Goal: Task Accomplishment & Management: Complete application form

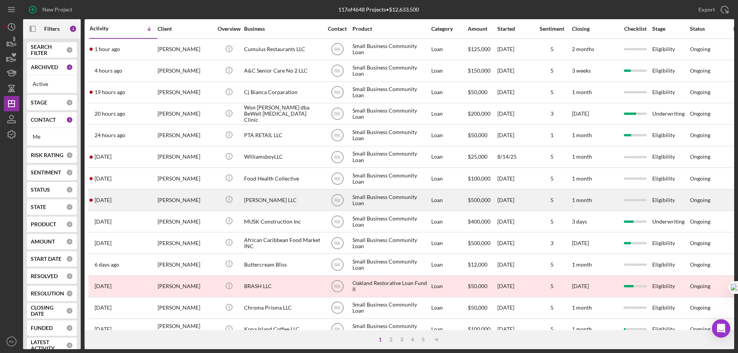
click at [260, 202] on div "[PERSON_NAME] LLC" at bounding box center [282, 200] width 77 height 20
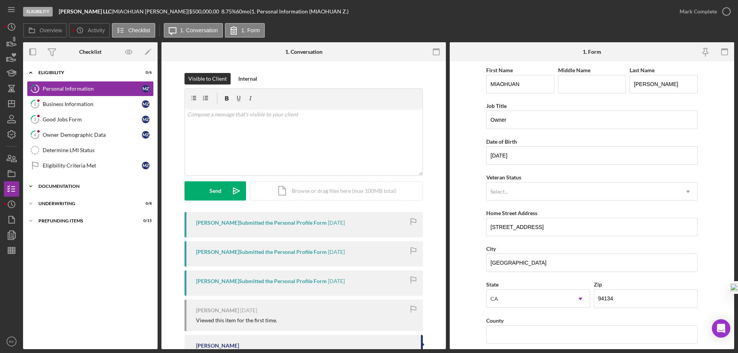
click at [48, 186] on div "Documentation" at bounding box center [93, 186] width 110 height 5
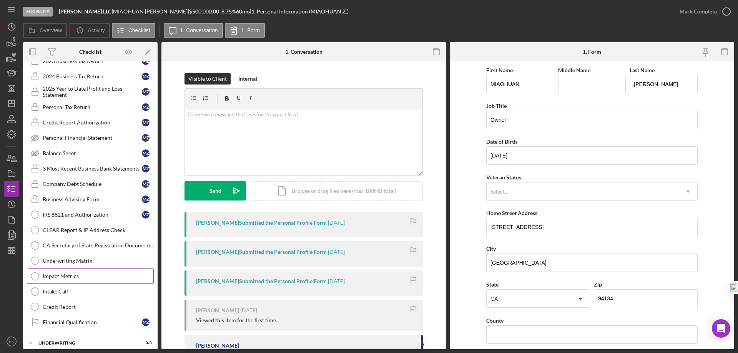
scroll to position [195, 0]
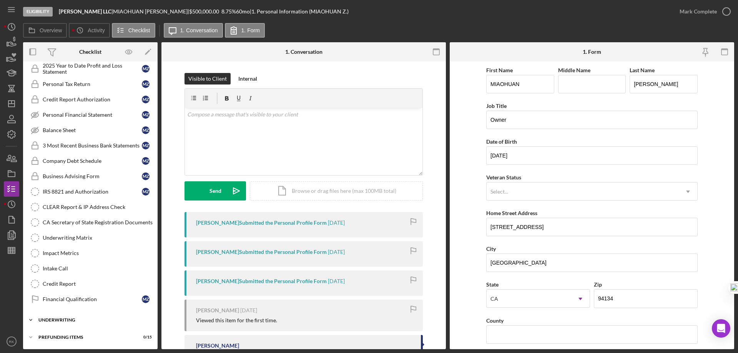
click at [57, 319] on div "Underwriting" at bounding box center [93, 320] width 110 height 5
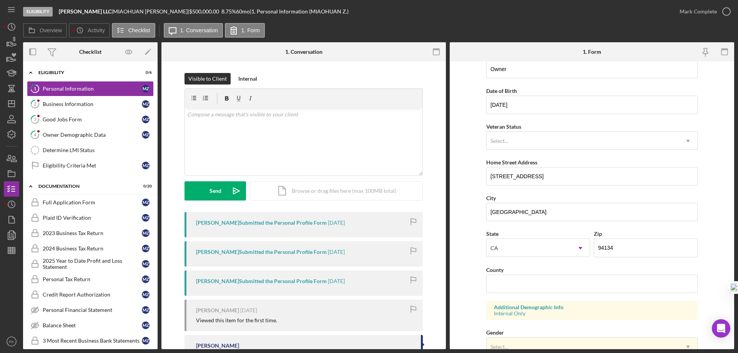
scroll to position [51, 0]
click at [515, 286] on input "County" at bounding box center [591, 283] width 211 height 18
type input "[GEOGRAPHIC_DATA]"
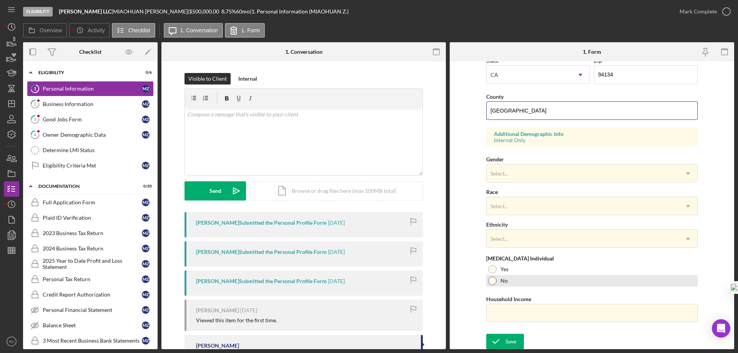
scroll to position [225, 0]
click at [506, 339] on div "Save" at bounding box center [510, 340] width 11 height 15
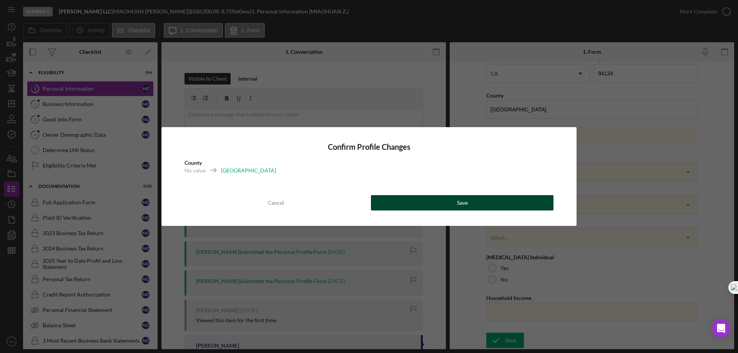
click at [450, 203] on button "Save" at bounding box center [462, 202] width 183 height 15
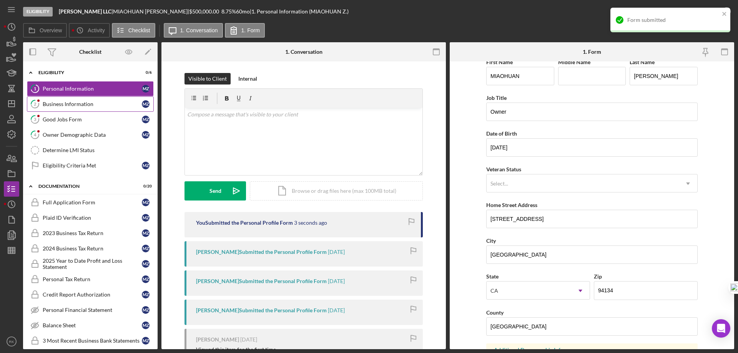
scroll to position [8, 0]
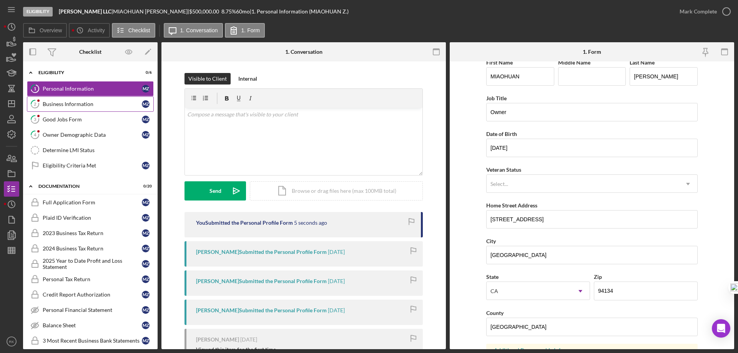
click at [76, 106] on div "Business Information" at bounding box center [92, 104] width 99 height 6
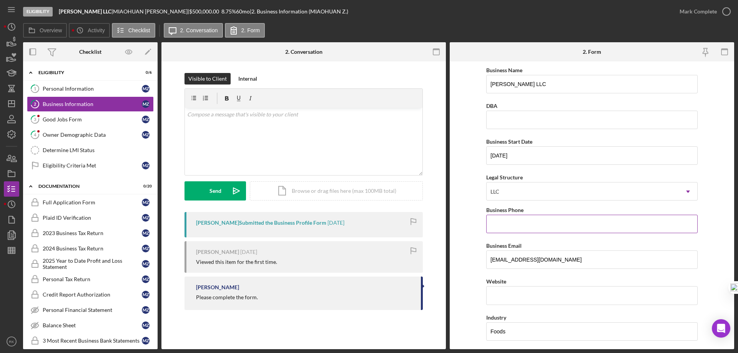
click at [517, 223] on input "Business Phone" at bounding box center [591, 224] width 211 height 18
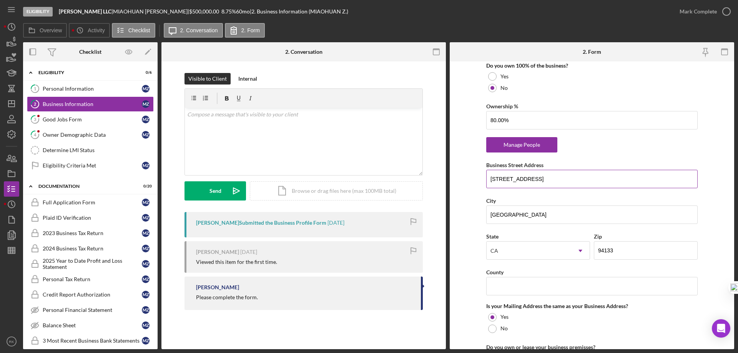
scroll to position [420, 0]
click at [208, 117] on p at bounding box center [303, 114] width 233 height 8
drag, startPoint x: 234, startPoint y: 115, endPoint x: 226, endPoint y: 167, distance: 52.5
click at [184, 116] on div "Visible to Client Internal v Color teal Color pink Remove color Add row above A…" at bounding box center [303, 142] width 261 height 139
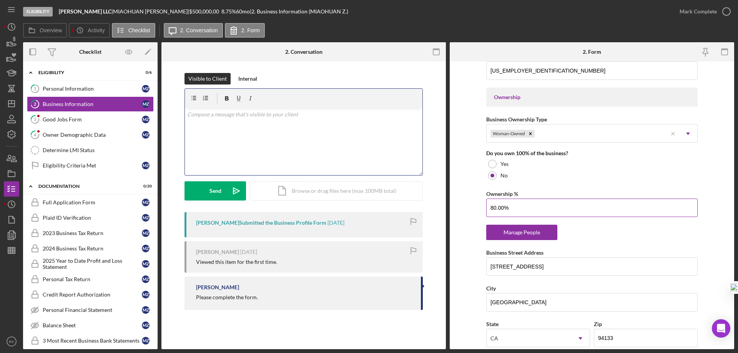
scroll to position [333, 0]
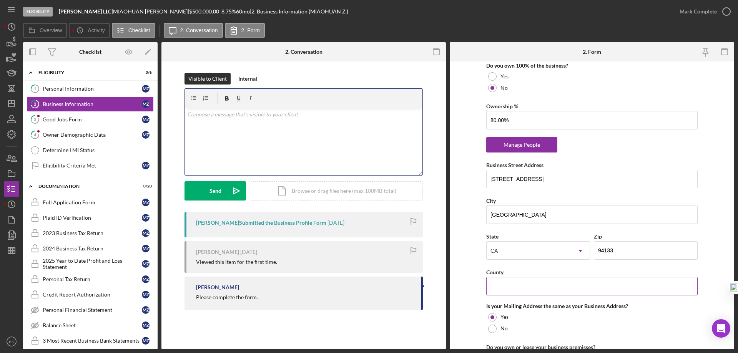
click at [541, 288] on input "County" at bounding box center [591, 286] width 211 height 18
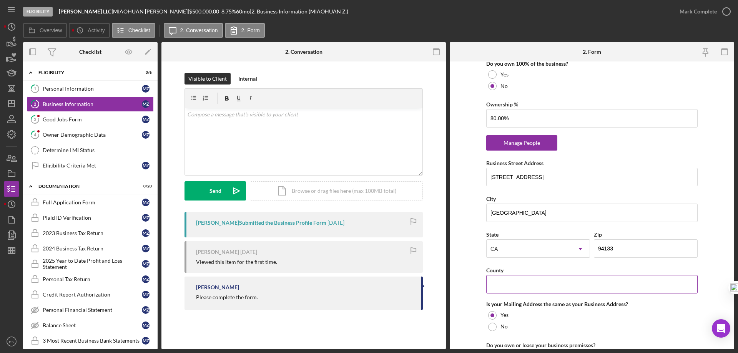
scroll to position [422, 0]
type input "[GEOGRAPHIC_DATA]"
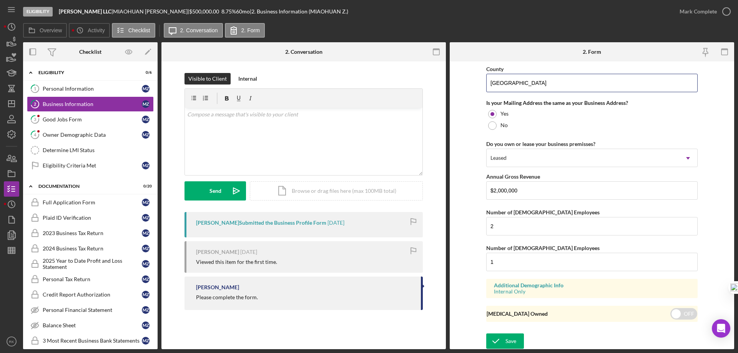
scroll to position [624, 0]
click at [510, 345] on div "Save" at bounding box center [510, 340] width 11 height 15
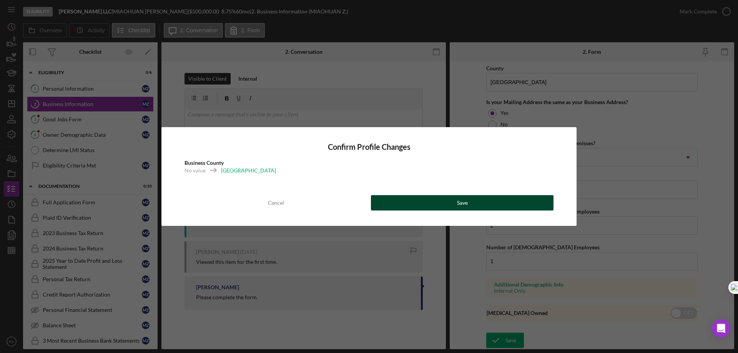
click at [457, 203] on div "Save" at bounding box center [462, 202] width 11 height 15
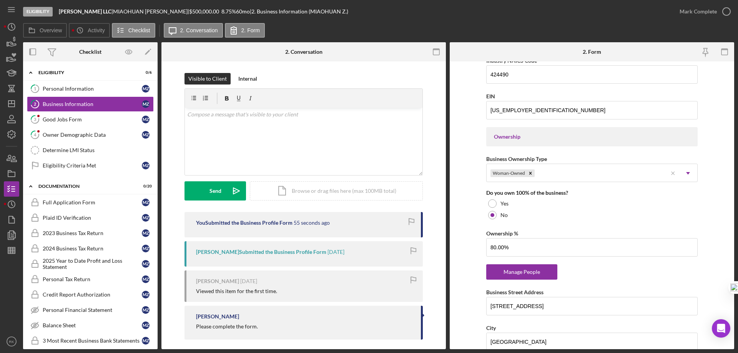
scroll to position [293, 0]
drag, startPoint x: 512, startPoint y: 249, endPoint x: 486, endPoint y: 249, distance: 25.8
click at [486, 249] on input "80.00%" at bounding box center [591, 247] width 211 height 18
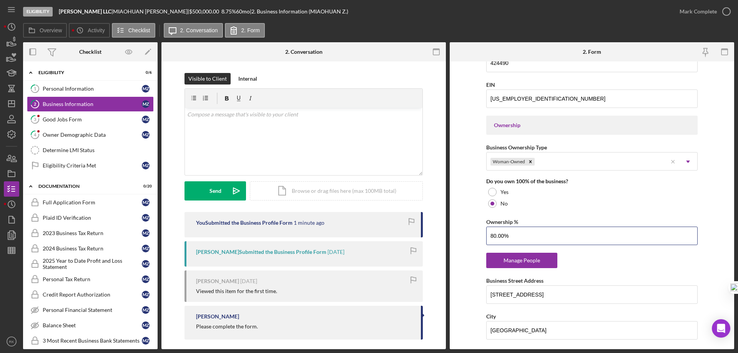
scroll to position [304, 0]
click at [515, 261] on div "Manage People" at bounding box center [521, 260] width 63 height 15
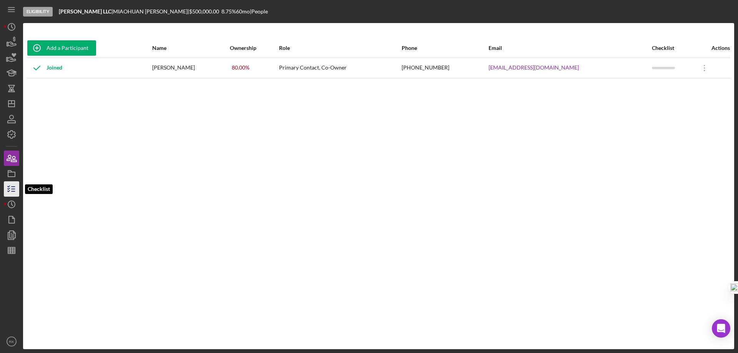
click at [14, 189] on line "button" at bounding box center [13, 189] width 3 height 0
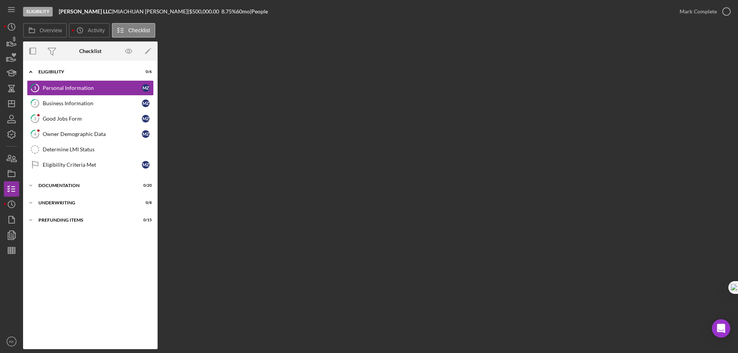
drag, startPoint x: 89, startPoint y: 102, endPoint x: 291, endPoint y: 156, distance: 208.6
click at [90, 102] on div "Business Information" at bounding box center [92, 103] width 99 height 6
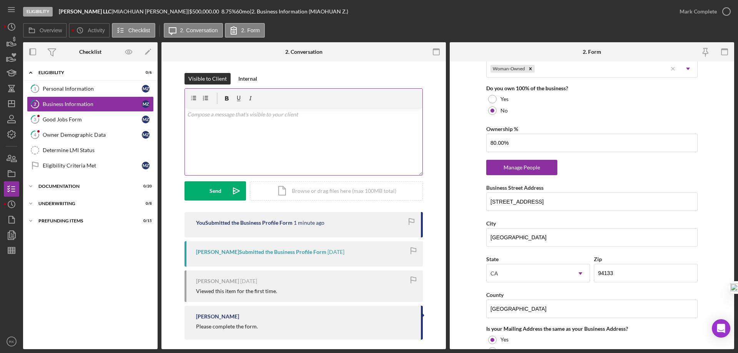
scroll to position [397, 0]
click at [214, 117] on p at bounding box center [303, 114] width 233 height 8
click at [199, 80] on div "Visible to Client" at bounding box center [207, 79] width 38 height 12
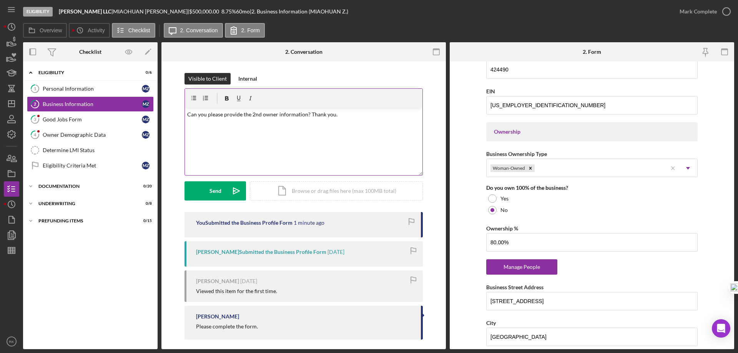
scroll to position [295, 0]
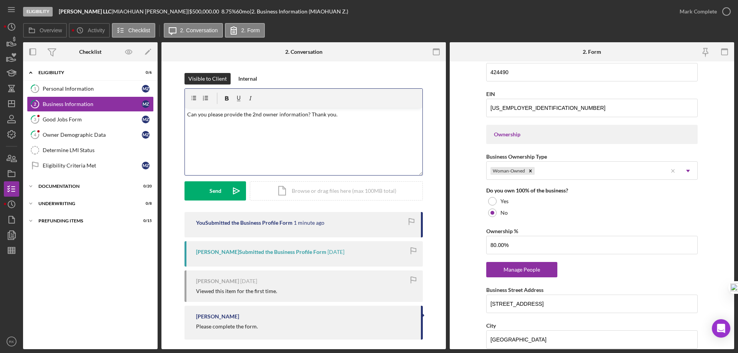
drag, startPoint x: 184, startPoint y: 115, endPoint x: 370, endPoint y: 125, distance: 185.9
click at [370, 125] on div "v Color teal Color pink Remove color Add row above Add row below Add column bef…" at bounding box center [304, 141] width 238 height 67
click at [219, 188] on div "Send" at bounding box center [215, 190] width 12 height 19
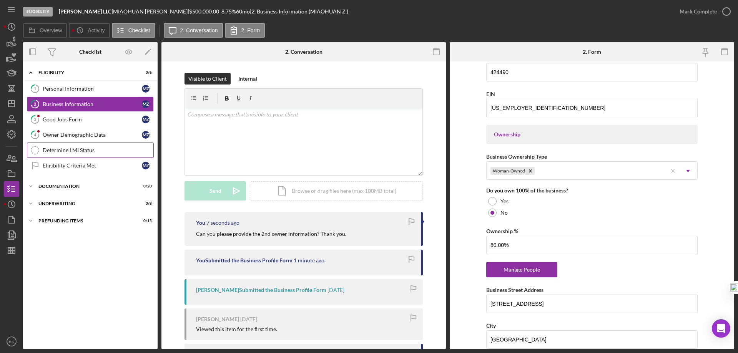
click at [81, 120] on div "Good Jobs Form" at bounding box center [92, 119] width 99 height 6
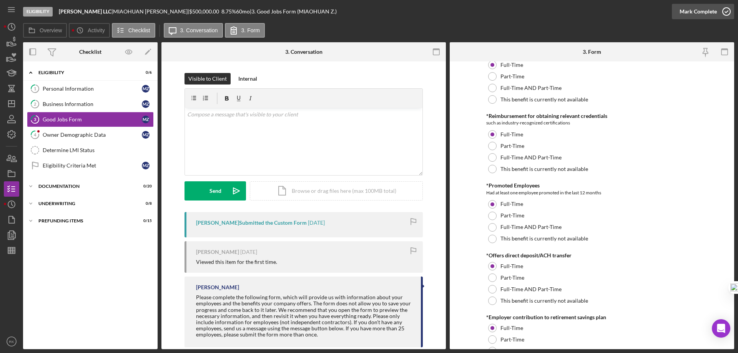
scroll to position [461, 0]
click at [724, 12] on icon "button" at bounding box center [726, 11] width 19 height 19
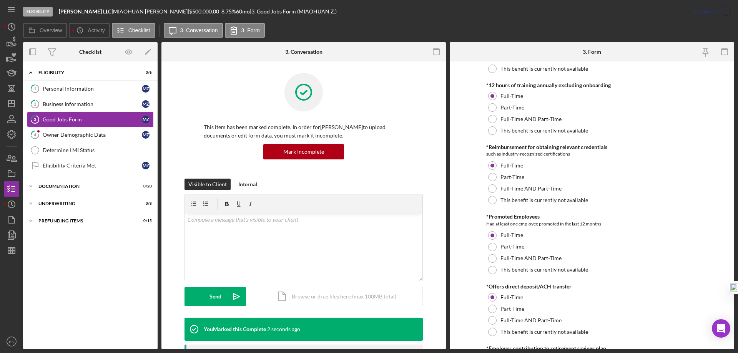
scroll to position [492, 0]
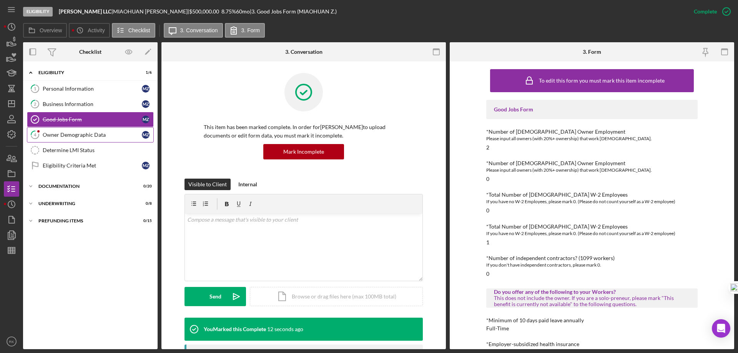
click at [75, 134] on div "Owner Demographic Data" at bounding box center [92, 135] width 99 height 6
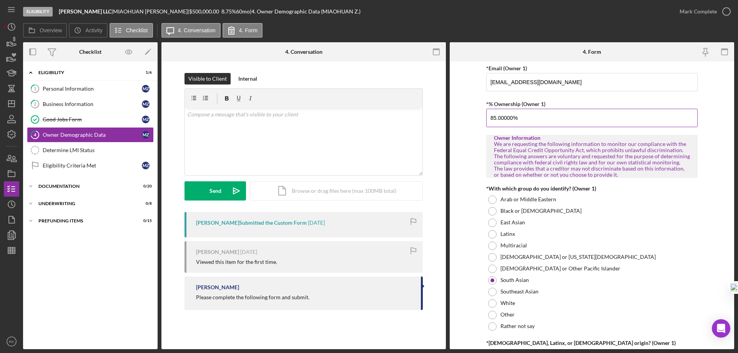
scroll to position [282, 0]
drag, startPoint x: 526, startPoint y: 118, endPoint x: 477, endPoint y: 114, distance: 48.6
click at [477, 114] on form "Owner Demographic Form What is your preferred language? English *How many peopl…" at bounding box center [592, 205] width 284 height 288
click at [85, 148] on div "Determine LMI Status" at bounding box center [98, 150] width 111 height 6
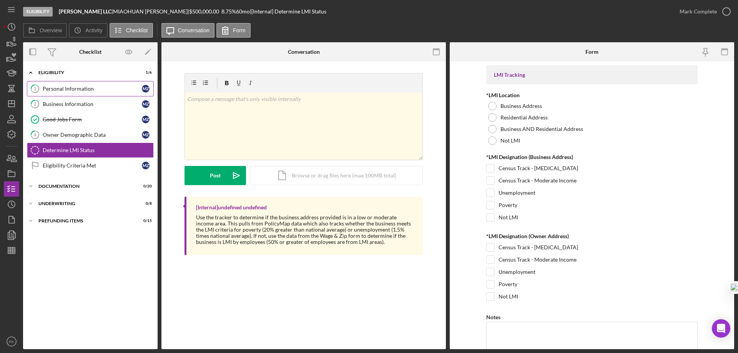
click at [67, 91] on div "Personal Information" at bounding box center [92, 89] width 99 height 6
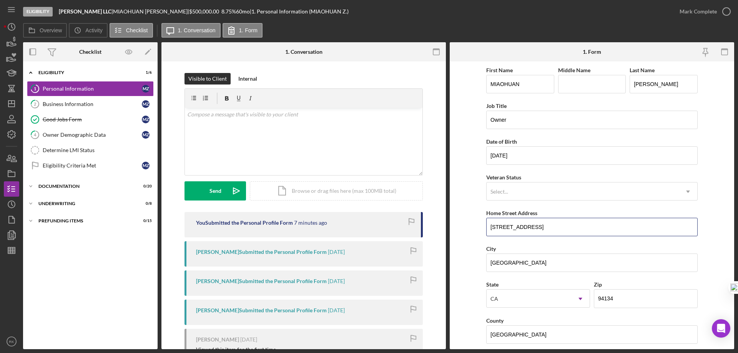
drag, startPoint x: 541, startPoint y: 222, endPoint x: 478, endPoint y: 222, distance: 62.7
click at [478, 222] on form "First Name [PERSON_NAME] Middle Name Last Name [PERSON_NAME] Job Title Owner Da…" at bounding box center [592, 205] width 284 height 288
click at [88, 104] on div "Business Information" at bounding box center [92, 104] width 99 height 6
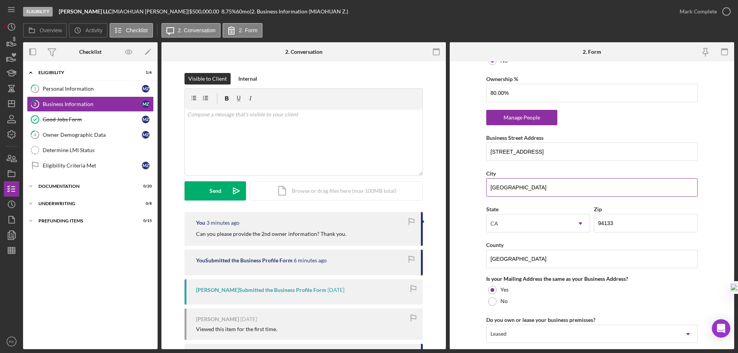
scroll to position [448, 0]
drag, startPoint x: 534, startPoint y: 149, endPoint x: 482, endPoint y: 147, distance: 51.9
click at [480, 147] on form "Business Name [PERSON_NAME] LLC DBA Business Start Date [DATE] Legal Structure …" at bounding box center [592, 205] width 284 height 288
click at [61, 151] on div "Determine LMI Status" at bounding box center [98, 150] width 111 height 6
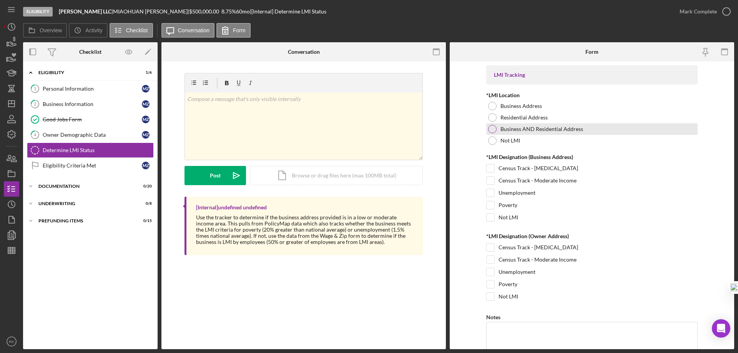
click at [493, 126] on div at bounding box center [492, 129] width 8 height 8
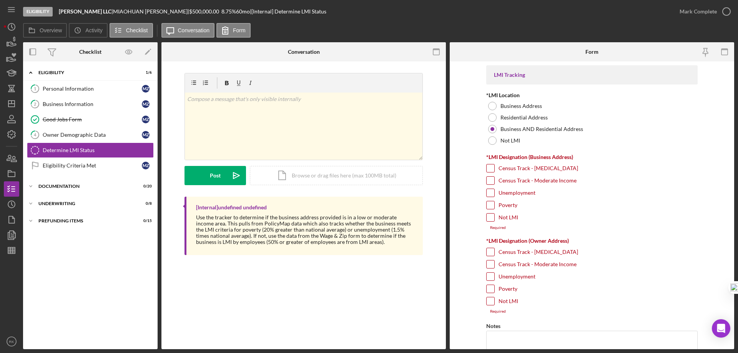
click at [488, 169] on input "Census Track - [MEDICAL_DATA]" at bounding box center [491, 169] width 8 height 8
checkbox input "true"
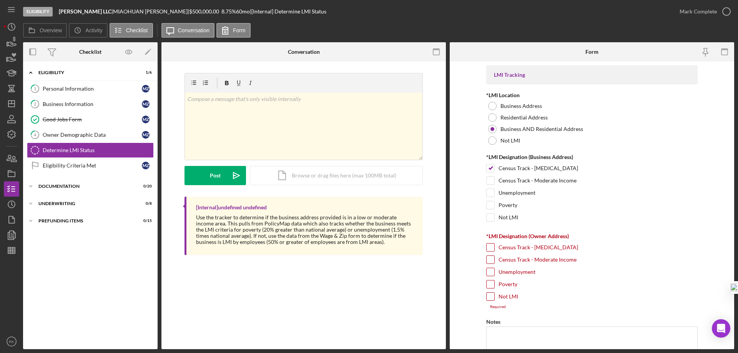
click at [489, 260] on input "Census Track - Moderate Income" at bounding box center [491, 260] width 8 height 8
checkbox input "true"
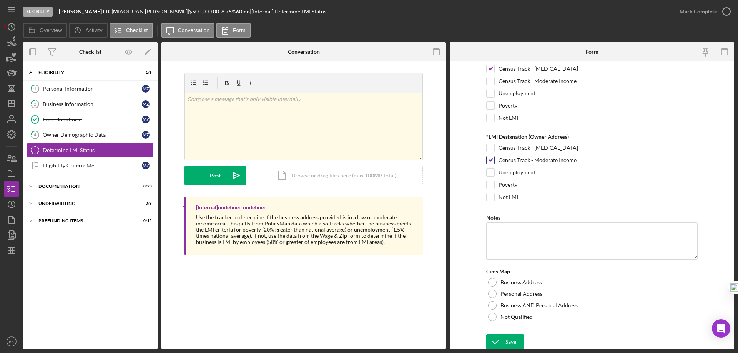
scroll to position [101, 0]
click at [491, 304] on div at bounding box center [492, 304] width 8 height 8
click at [507, 343] on div "Save" at bounding box center [510, 340] width 11 height 15
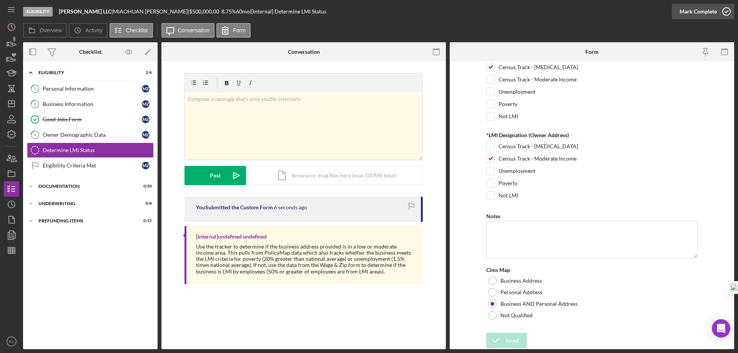
click at [725, 12] on icon "button" at bounding box center [726, 11] width 19 height 19
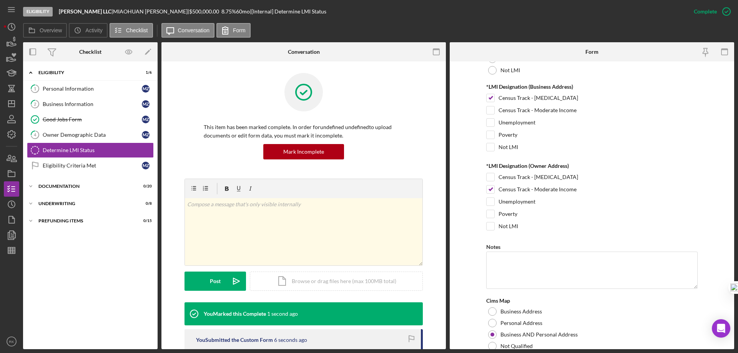
scroll to position [132, 0]
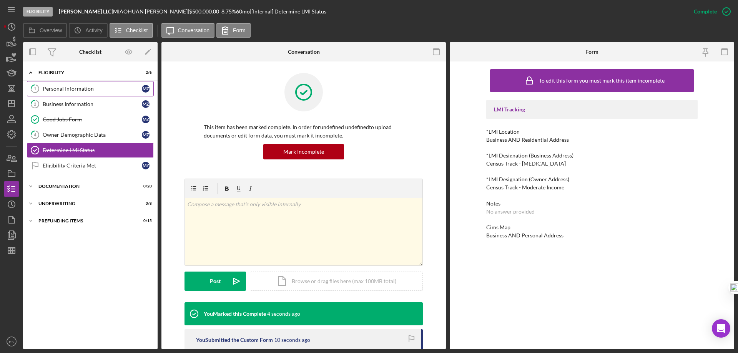
click at [78, 88] on div "Personal Information" at bounding box center [92, 89] width 99 height 6
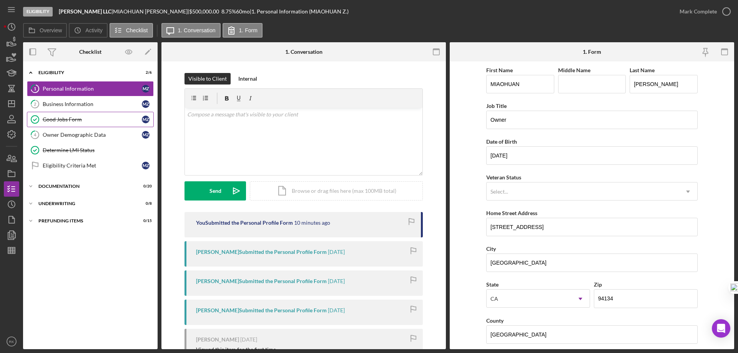
drag, startPoint x: 60, startPoint y: 107, endPoint x: 134, endPoint y: 116, distance: 75.1
click at [60, 106] on div "Business Information" at bounding box center [92, 104] width 99 height 6
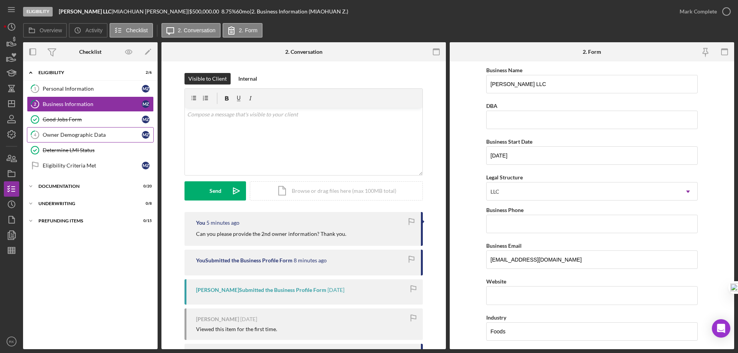
click at [62, 137] on div "Owner Demographic Data" at bounding box center [92, 135] width 99 height 6
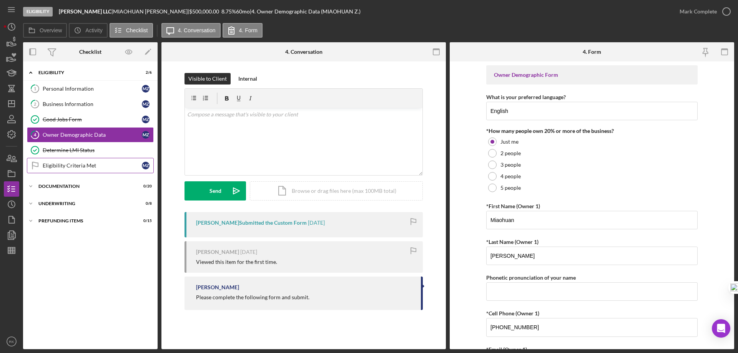
click at [83, 167] on div "Eligibility Criteria Met" at bounding box center [92, 166] width 99 height 6
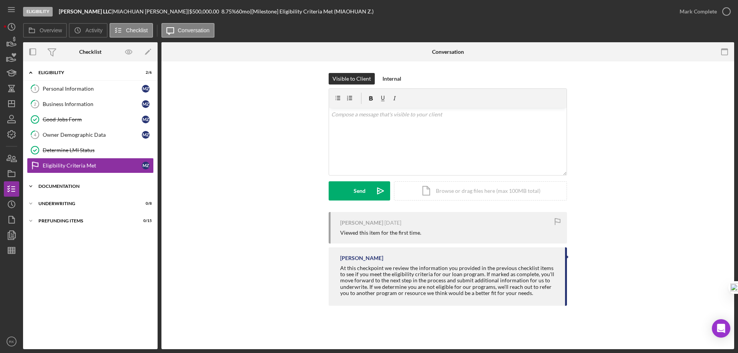
click at [69, 187] on div "Documentation" at bounding box center [93, 186] width 110 height 5
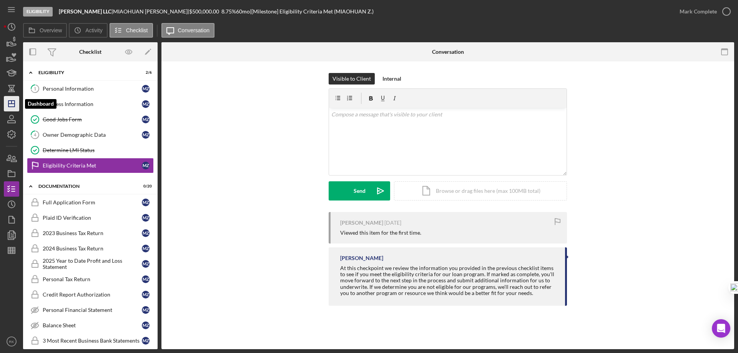
click at [12, 102] on icon "Icon/Dashboard" at bounding box center [11, 103] width 19 height 19
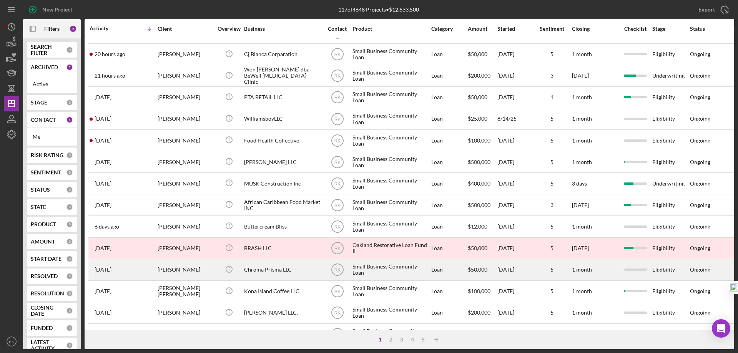
scroll to position [38, 0]
click at [254, 269] on div "Chroma Prisma LLC" at bounding box center [282, 269] width 77 height 20
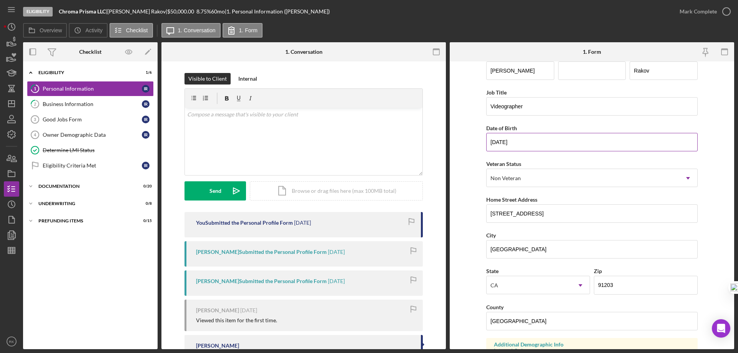
scroll to position [13, 0]
click at [90, 105] on div "Business Information" at bounding box center [92, 104] width 99 height 6
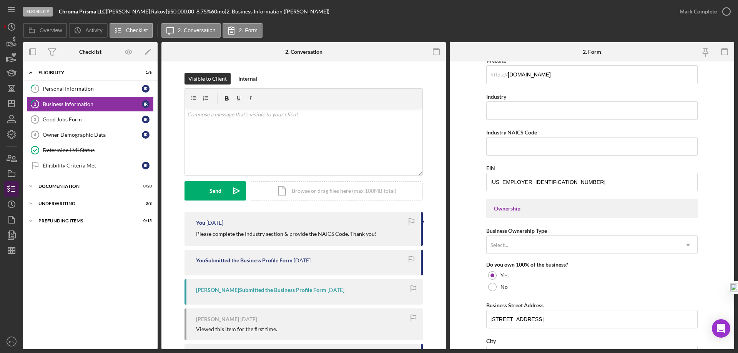
scroll to position [229, 0]
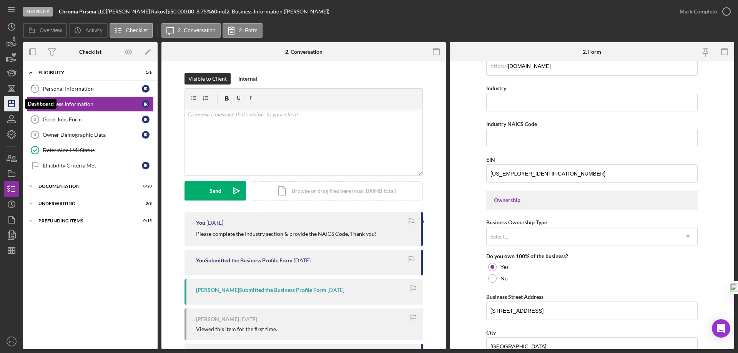
click at [10, 105] on icon "Icon/Dashboard" at bounding box center [11, 103] width 19 height 19
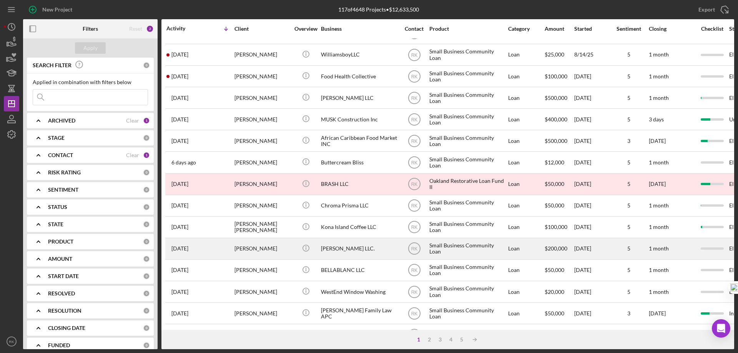
scroll to position [103, 0]
click at [335, 246] on div "[PERSON_NAME] LLC." at bounding box center [359, 248] width 77 height 20
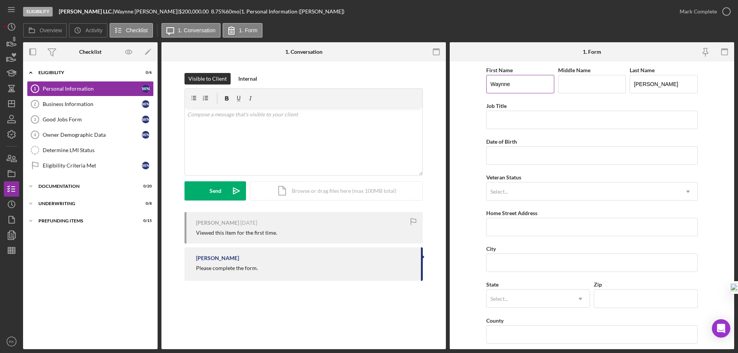
drag, startPoint x: 485, startPoint y: 85, endPoint x: 492, endPoint y: 85, distance: 6.6
click at [478, 86] on form "First Name [PERSON_NAME] Middle Name Last Name [PERSON_NAME] Job Title Date of …" at bounding box center [592, 205] width 284 height 288
drag, startPoint x: 667, startPoint y: 79, endPoint x: 645, endPoint y: 82, distance: 22.1
click at [647, 82] on input "[PERSON_NAME]" at bounding box center [664, 84] width 68 height 18
click at [572, 140] on div "Date of Birth" at bounding box center [591, 142] width 211 height 10
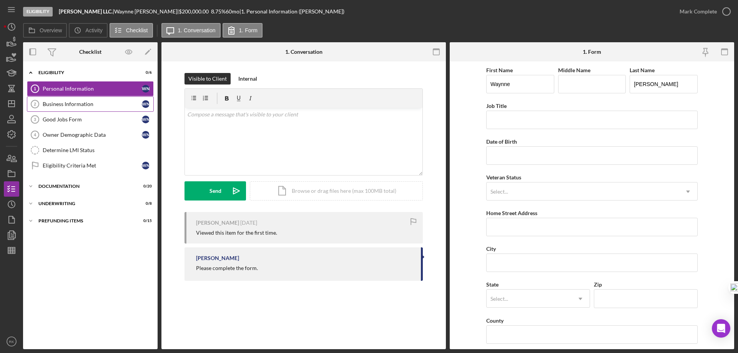
click at [101, 106] on div "Business Information" at bounding box center [92, 104] width 99 height 6
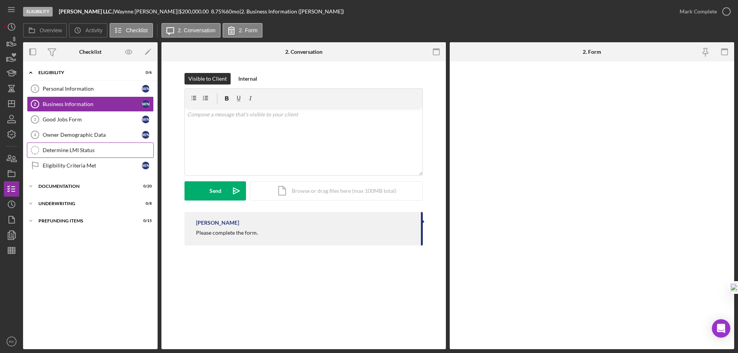
click at [74, 122] on div "Good Jobs Form" at bounding box center [92, 119] width 99 height 6
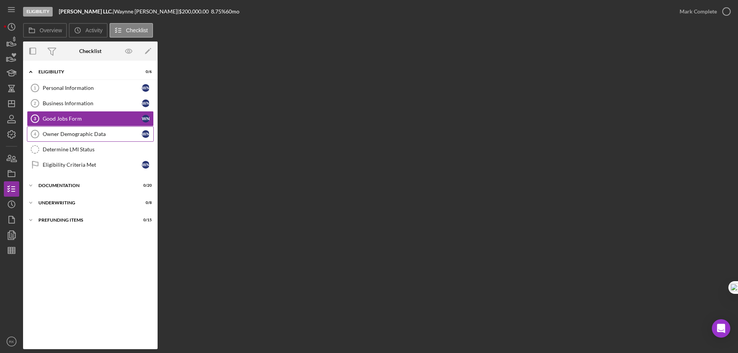
click at [78, 139] on link "Owner Demographic Data 4 Owner Demographic Data W N" at bounding box center [90, 133] width 127 height 15
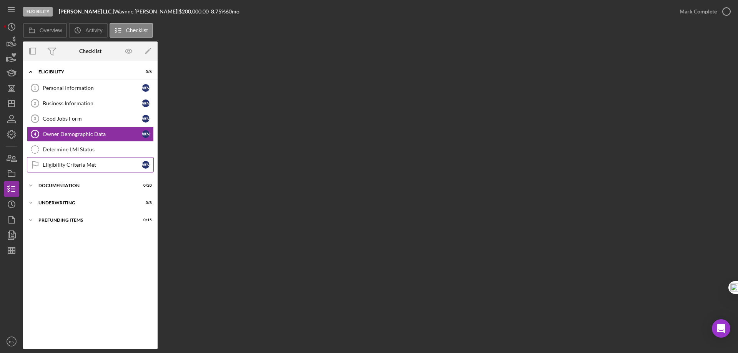
click at [83, 158] on link "Eligibility Criteria Met Eligibility Criteria Met W N" at bounding box center [90, 164] width 127 height 15
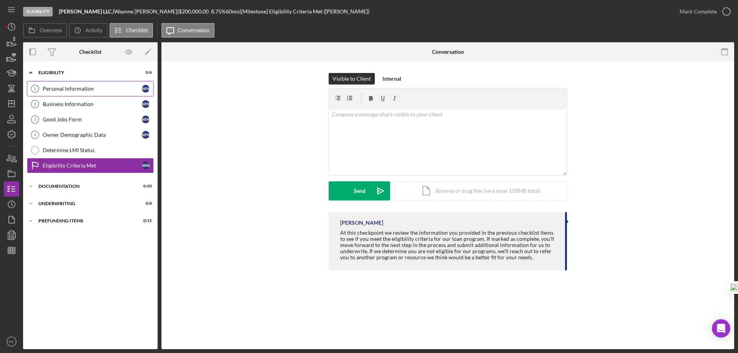
click at [96, 87] on div "Personal Information" at bounding box center [92, 89] width 99 height 6
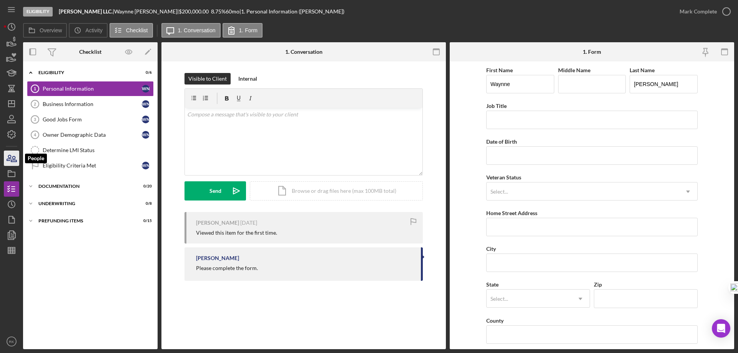
click at [13, 160] on icon "button" at bounding box center [13, 158] width 5 height 5
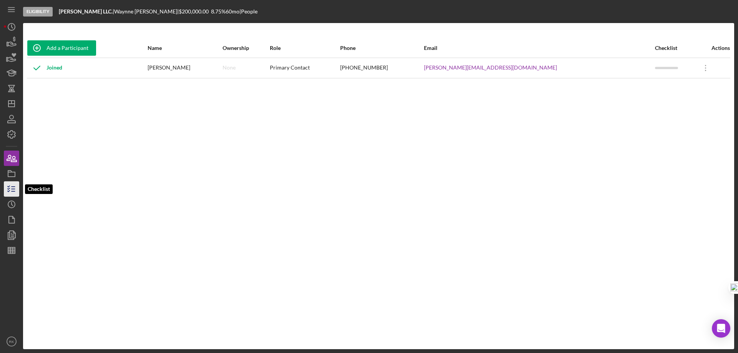
click at [14, 191] on line "button" at bounding box center [13, 191] width 3 height 0
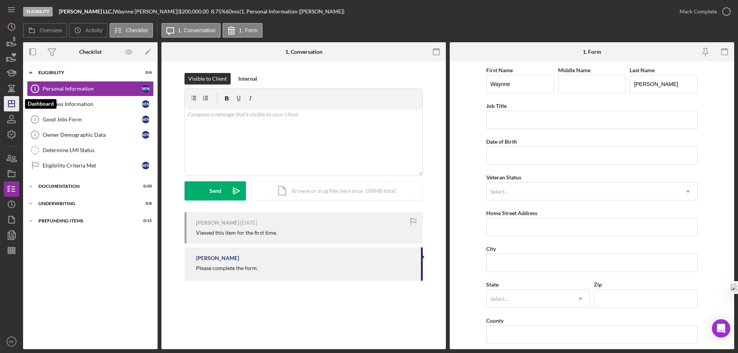
click at [12, 107] on polygon "button" at bounding box center [11, 104] width 6 height 6
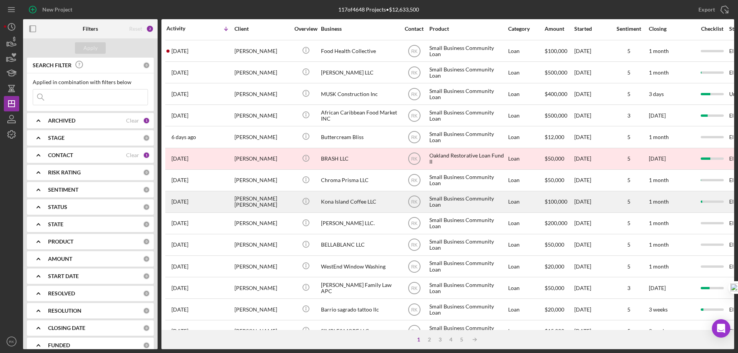
scroll to position [128, 0]
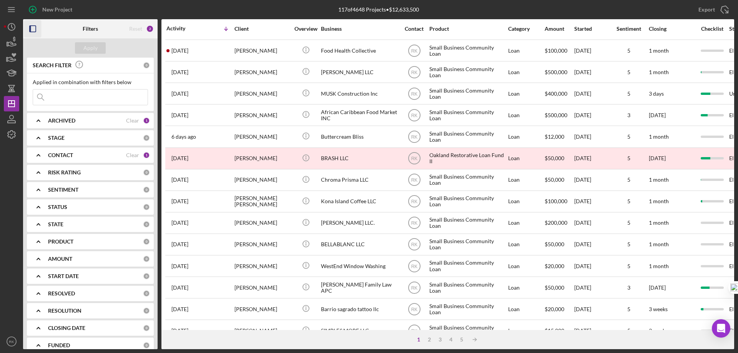
click at [34, 33] on icon "button" at bounding box center [32, 28] width 17 height 17
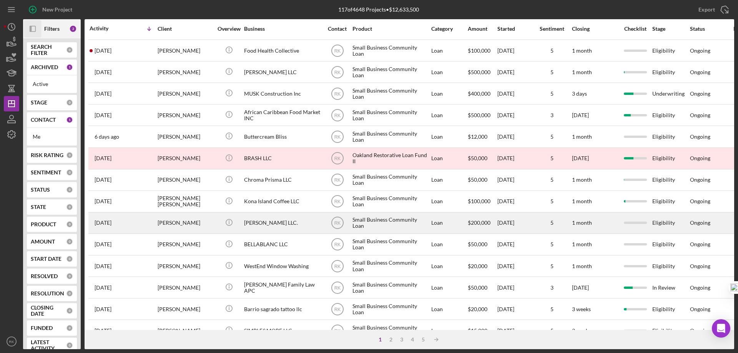
click at [268, 224] on div "[PERSON_NAME] LLC." at bounding box center [282, 223] width 77 height 20
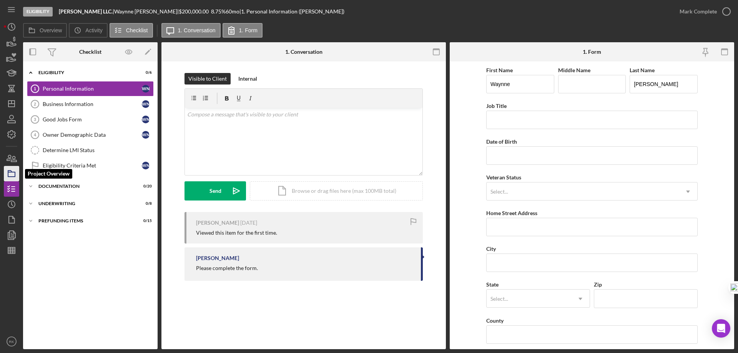
click at [14, 174] on icon "button" at bounding box center [11, 173] width 19 height 19
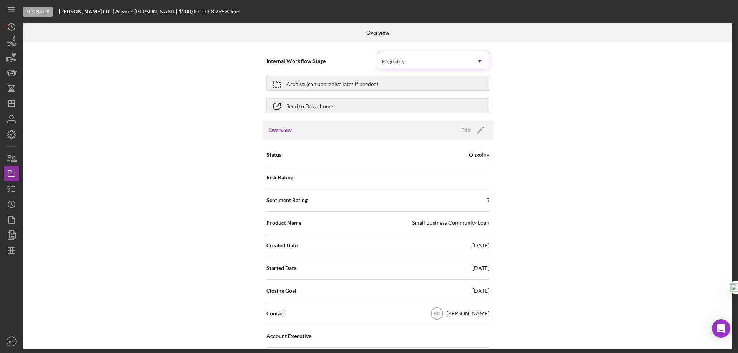
click at [480, 62] on icon "Icon/Dropdown Arrow" at bounding box center [479, 61] width 18 height 18
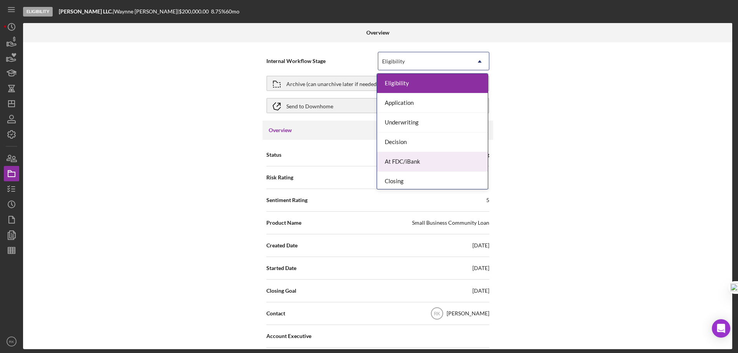
click at [535, 114] on div "Internal Workflow Stage 7 results available. Use Up and Down to choose options,…" at bounding box center [377, 195] width 709 height 307
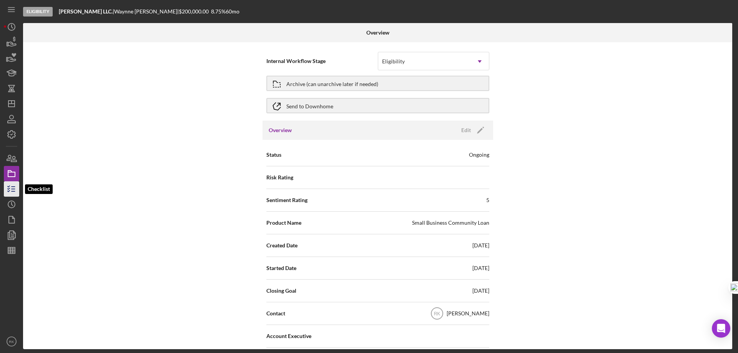
click at [11, 191] on icon "button" at bounding box center [11, 188] width 19 height 19
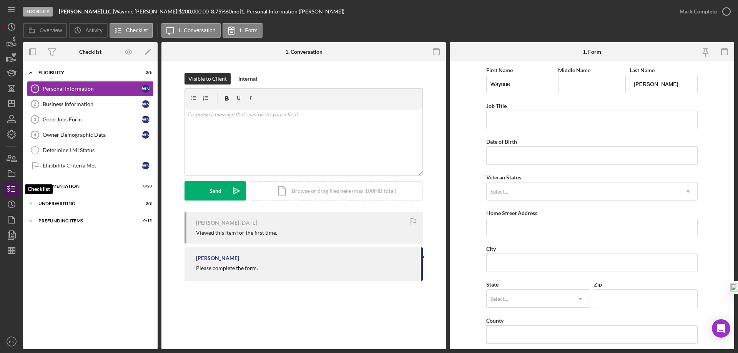
click at [12, 189] on line "button" at bounding box center [13, 189] width 3 height 0
click at [13, 108] on icon "Icon/Dashboard" at bounding box center [11, 103] width 19 height 19
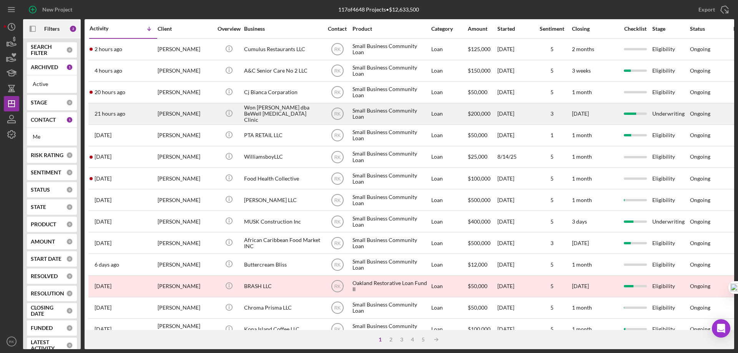
click at [277, 114] on div "Won [PERSON_NAME] dba BeWell [MEDICAL_DATA] Clinic" at bounding box center [282, 114] width 77 height 20
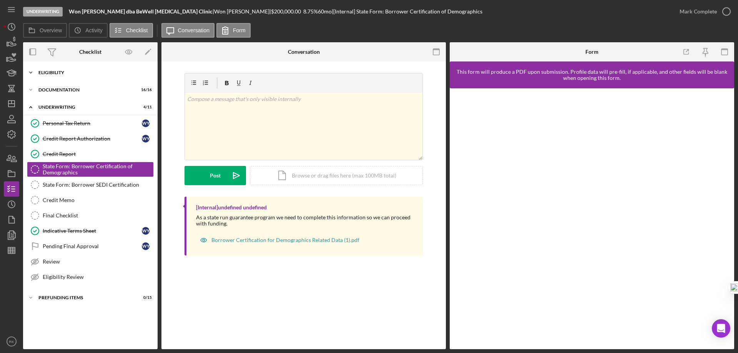
click at [52, 75] on div "Eligibility" at bounding box center [93, 72] width 110 height 5
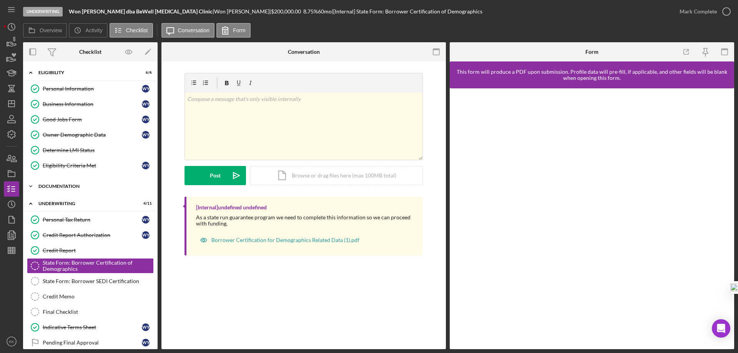
click at [60, 187] on div "Documentation" at bounding box center [93, 186] width 110 height 5
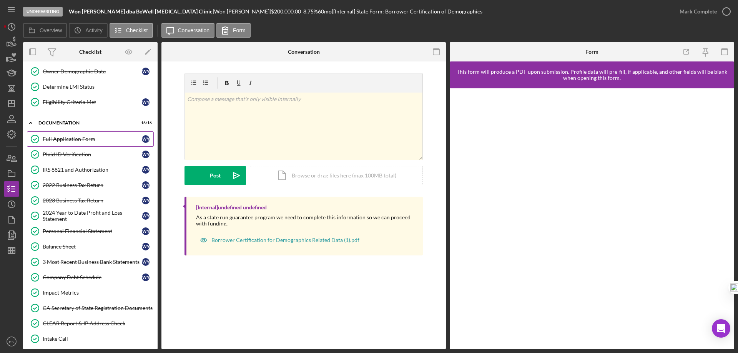
scroll to position [64, 0]
click at [64, 140] on div "Full Application Form" at bounding box center [92, 139] width 99 height 6
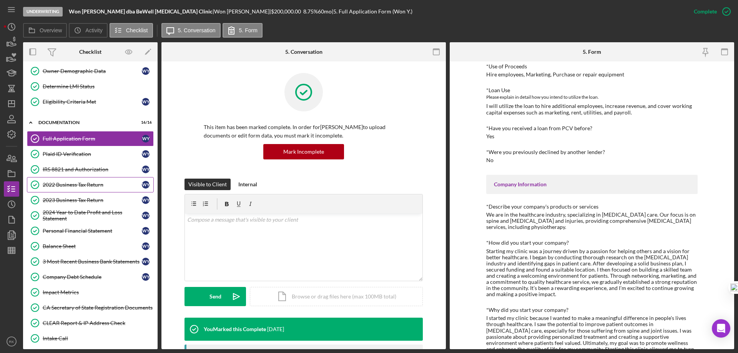
scroll to position [90, 0]
click at [74, 170] on div "IRS 8821 and Authorization" at bounding box center [92, 169] width 99 height 6
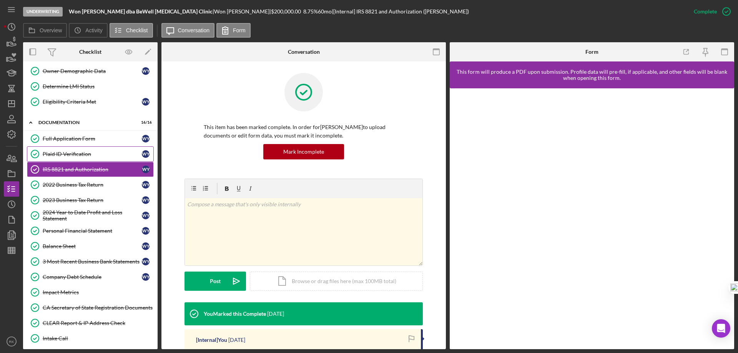
click at [69, 156] on div "Plaid ID Verification" at bounding box center [92, 154] width 99 height 6
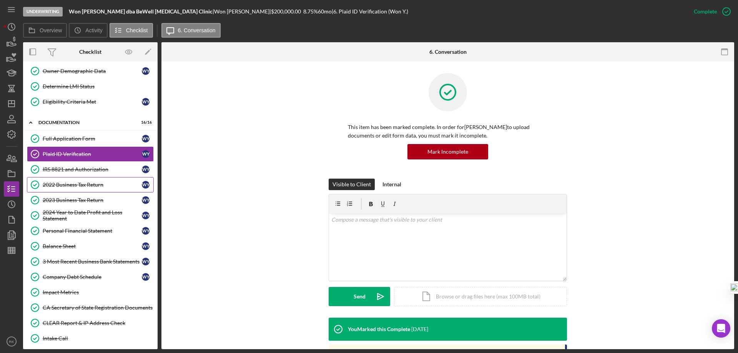
click at [63, 186] on div "2022 Business Tax Return" at bounding box center [92, 185] width 99 height 6
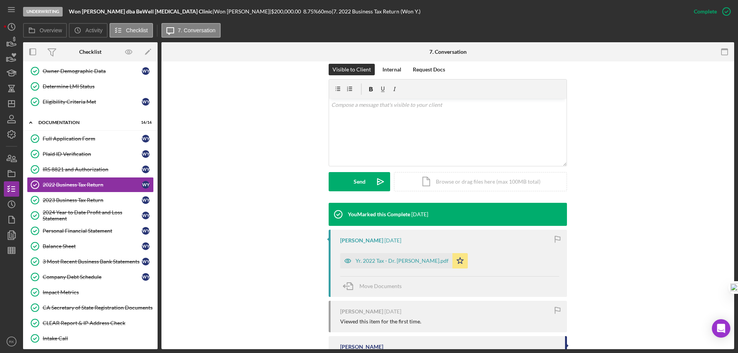
scroll to position [170, 0]
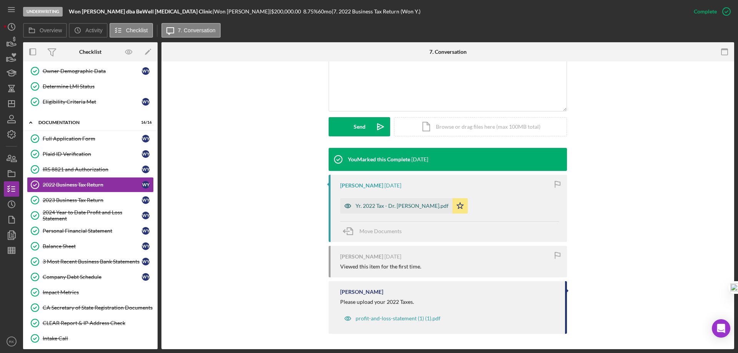
drag, startPoint x: 389, startPoint y: 204, endPoint x: 258, endPoint y: 200, distance: 131.1
click at [389, 204] on div "Yr. 2022 Tax - Dr. [PERSON_NAME].pdf" at bounding box center [402, 206] width 93 height 6
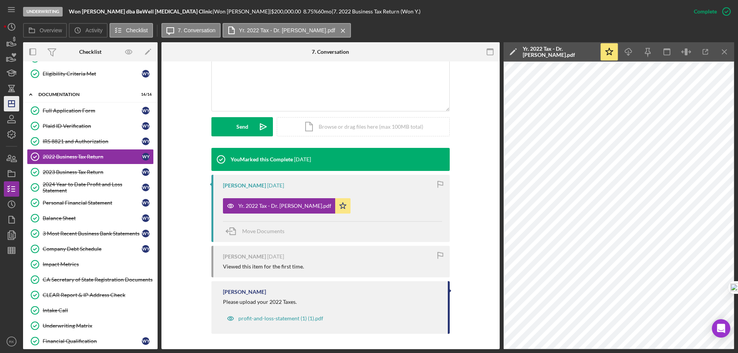
scroll to position [91, 0]
click at [10, 105] on icon "Icon/Dashboard" at bounding box center [11, 103] width 19 height 19
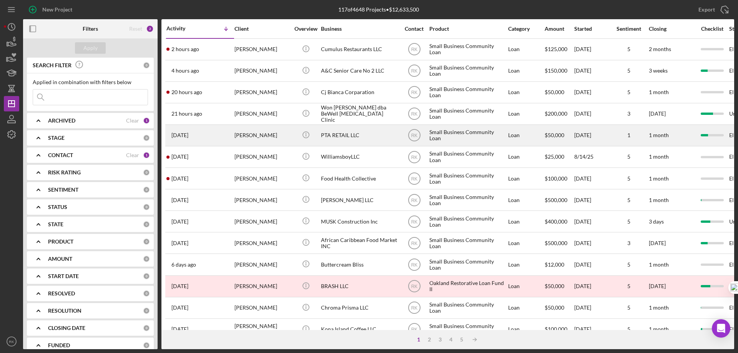
click at [254, 132] on div "[PERSON_NAME]" at bounding box center [261, 135] width 55 height 20
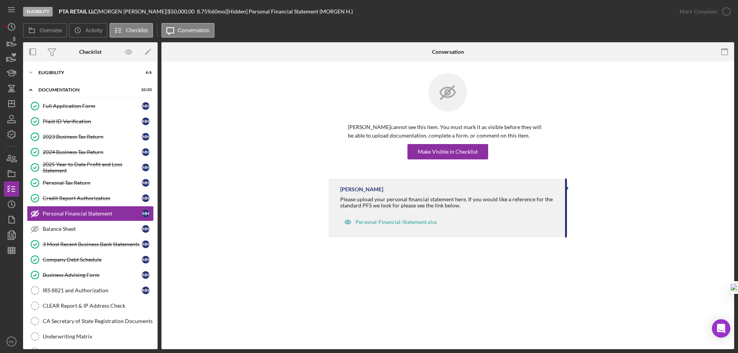
scroll to position [8, 0]
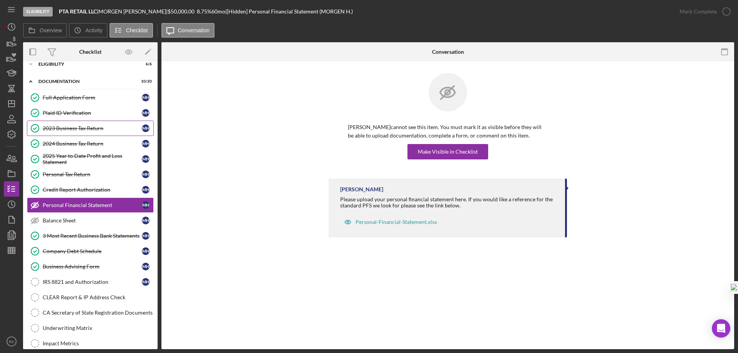
click at [75, 131] on div "2023 Business Tax Return" at bounding box center [92, 128] width 99 height 6
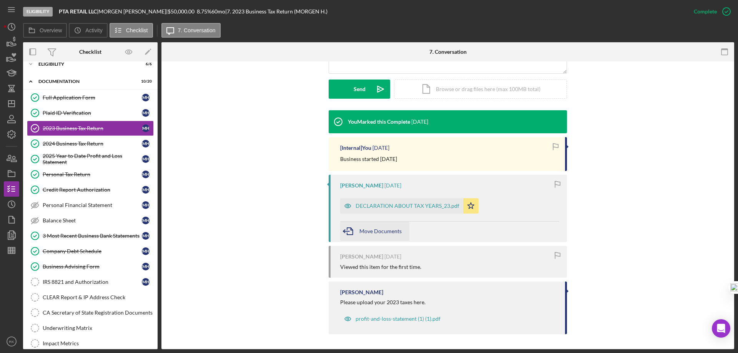
scroll to position [208, 0]
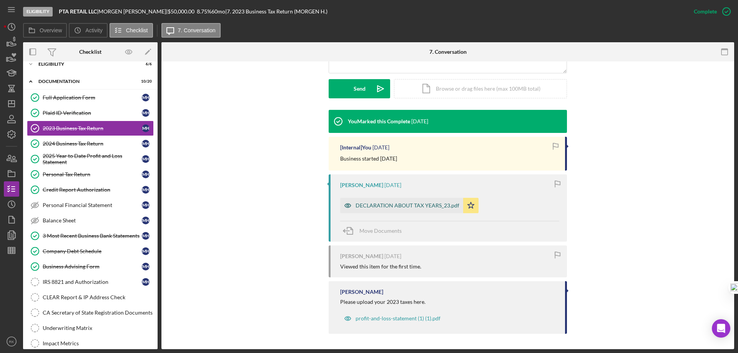
click at [395, 208] on div "DECLARATION ABOUT TAX YEARS_23.pdf" at bounding box center [408, 206] width 104 height 6
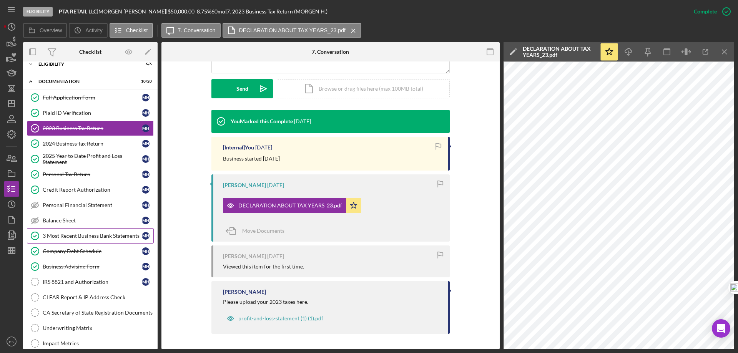
click at [73, 235] on div "3 Most Recent Business Bank Statements" at bounding box center [92, 236] width 99 height 6
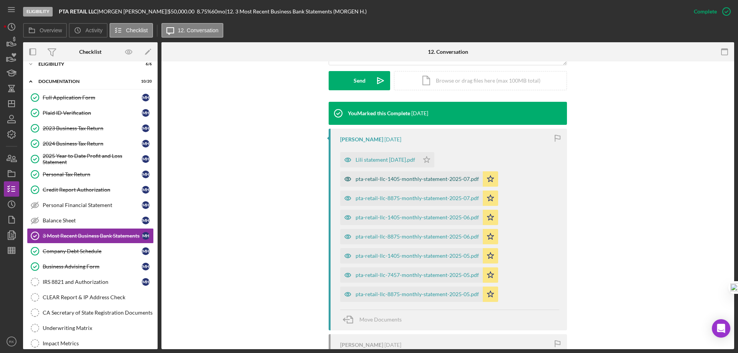
click at [401, 181] on div "pta-retail-llc-1405-monthly-statement-2025-07.pdf" at bounding box center [417, 179] width 123 height 6
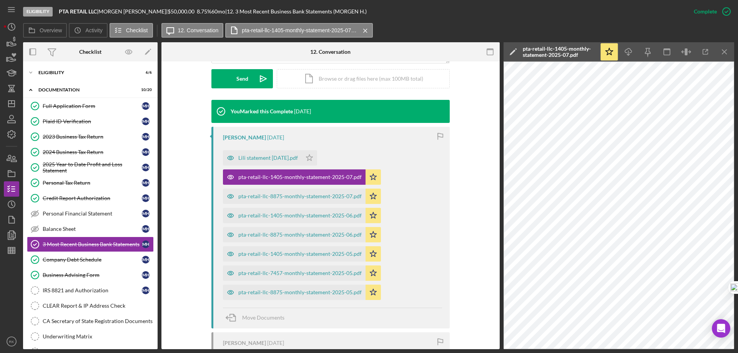
drag, startPoint x: 161, startPoint y: 10, endPoint x: 189, endPoint y: 13, distance: 27.4
click at [189, 13] on div "PTA RETAIL LLC | [PERSON_NAME] | $50,000.00 8.75 % 60 mo | 12. 3 Most Recent Bu…" at bounding box center [213, 11] width 308 height 6
click at [91, 213] on div "Personal Financial Statement" at bounding box center [92, 214] width 99 height 6
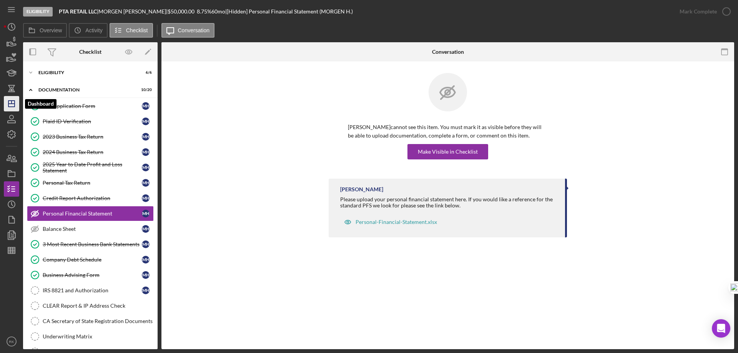
click at [13, 103] on icon "Icon/Dashboard" at bounding box center [11, 103] width 19 height 19
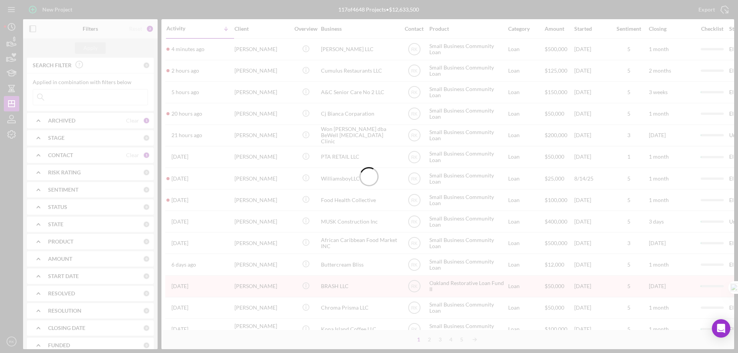
click at [31, 31] on div at bounding box center [369, 176] width 738 height 353
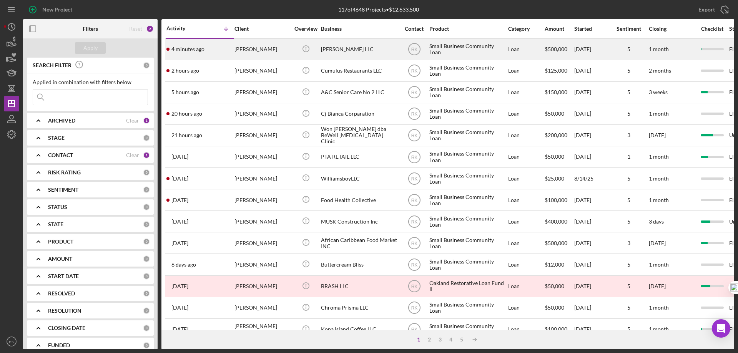
click at [245, 52] on div "[PERSON_NAME]" at bounding box center [261, 49] width 55 height 20
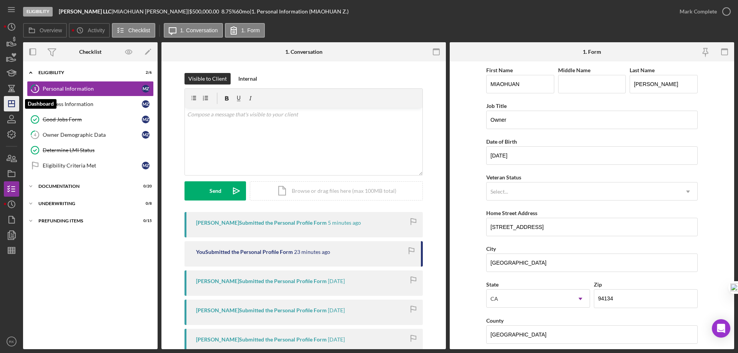
click at [14, 102] on polygon "button" at bounding box center [11, 104] width 6 height 6
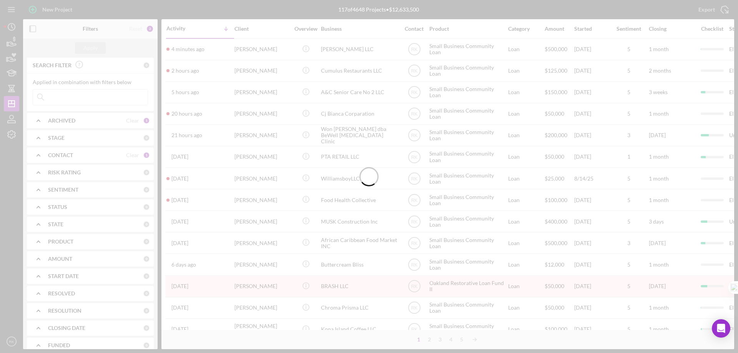
click at [32, 28] on div at bounding box center [369, 176] width 738 height 353
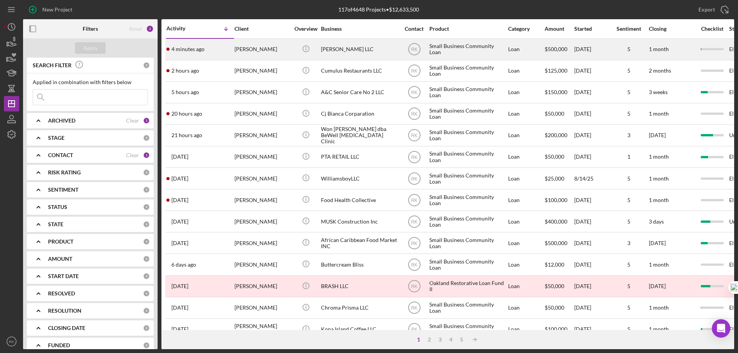
click at [261, 51] on div "[PERSON_NAME]" at bounding box center [261, 49] width 55 height 20
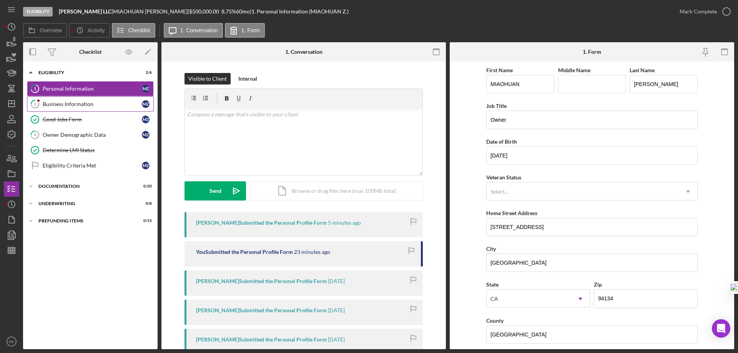
click at [74, 103] on div "Business Information" at bounding box center [92, 104] width 99 height 6
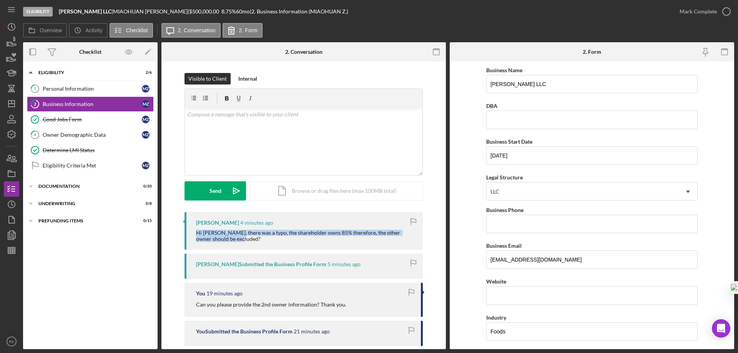
drag, startPoint x: 194, startPoint y: 234, endPoint x: 274, endPoint y: 239, distance: 79.8
click at [271, 239] on div "[PERSON_NAME] 4 minutes ago Hi [PERSON_NAME], there was a typo, the shareholder…" at bounding box center [303, 231] width 238 height 38
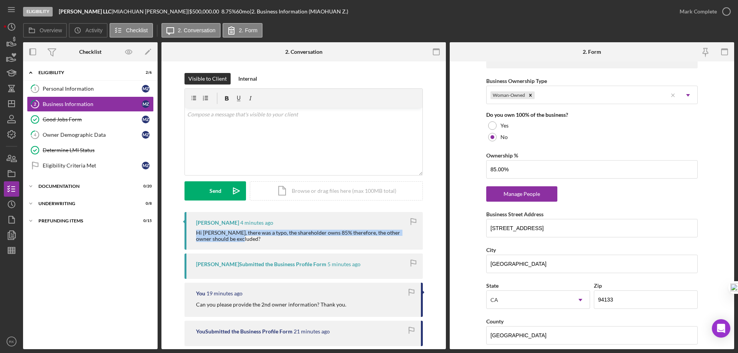
scroll to position [371, 0]
drag, startPoint x: 78, startPoint y: 138, endPoint x: 526, endPoint y: 218, distance: 455.3
click at [78, 138] on div "Owner Demographic Data" at bounding box center [92, 135] width 99 height 6
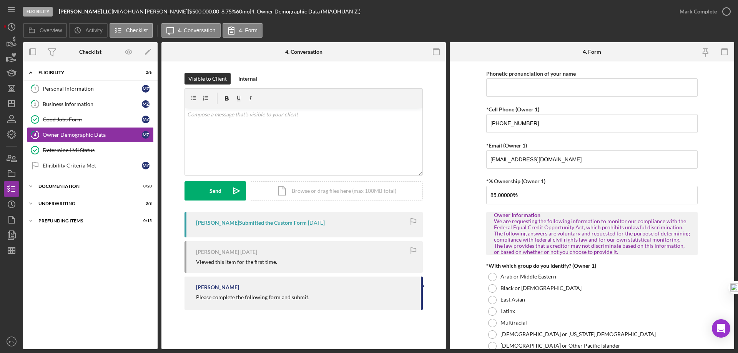
scroll to position [204, 0]
click at [76, 101] on div "Business Information" at bounding box center [92, 104] width 99 height 6
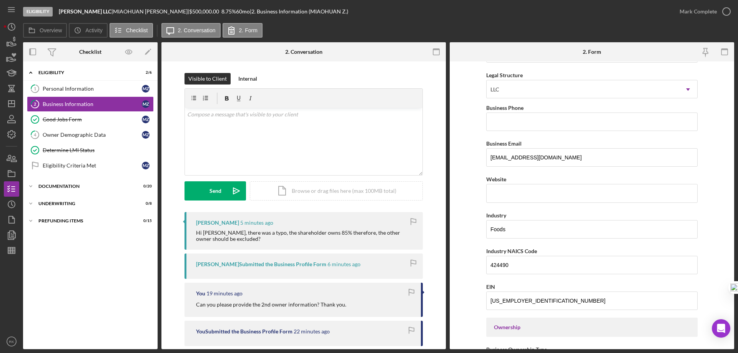
scroll to position [102, 0]
click at [67, 186] on div "Documentation" at bounding box center [93, 186] width 110 height 5
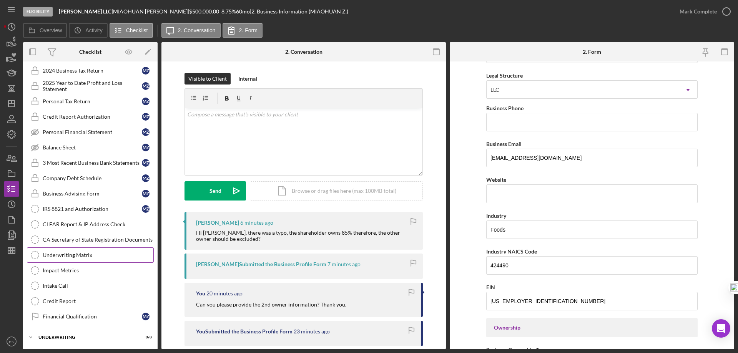
scroll to position [195, 0]
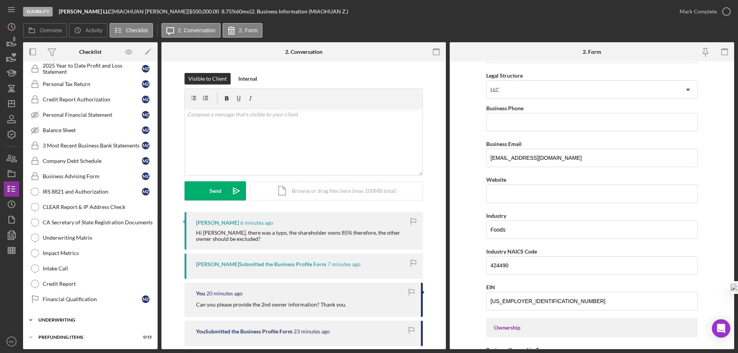
click at [69, 320] on div "Underwriting" at bounding box center [93, 320] width 110 height 5
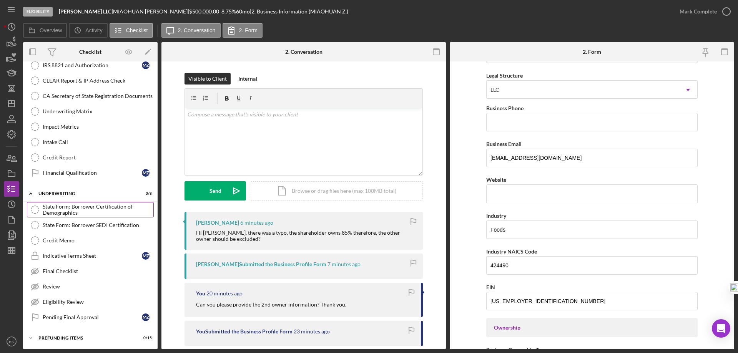
scroll to position [322, 0]
click at [71, 336] on div "Prefunding Items" at bounding box center [93, 337] width 110 height 5
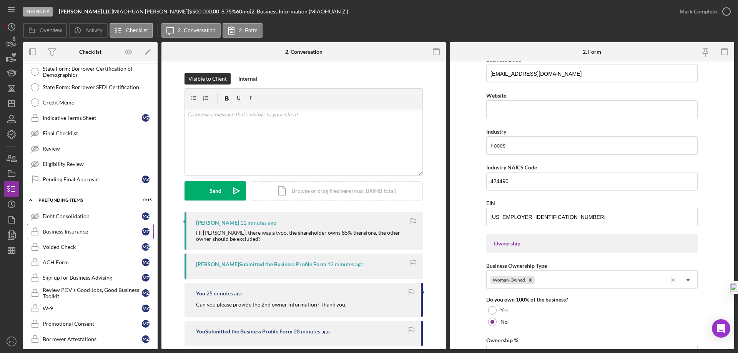
scroll to position [460, 0]
click at [15, 103] on icon "Icon/Dashboard" at bounding box center [11, 103] width 19 height 19
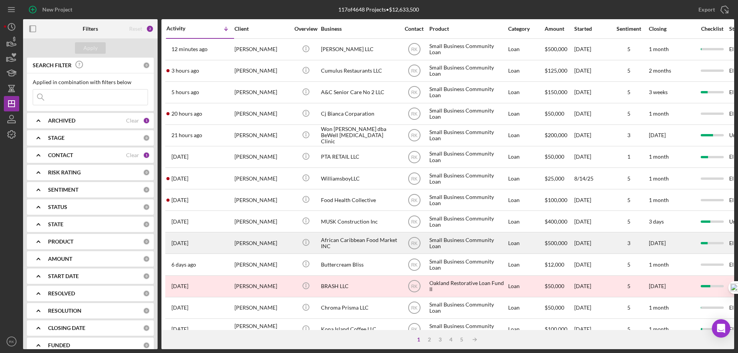
click at [39, 35] on icon "button" at bounding box center [32, 28] width 17 height 17
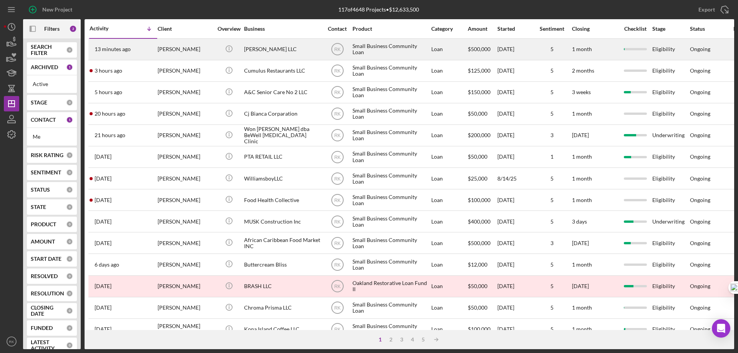
click at [270, 48] on div "[PERSON_NAME] LLC" at bounding box center [282, 49] width 77 height 20
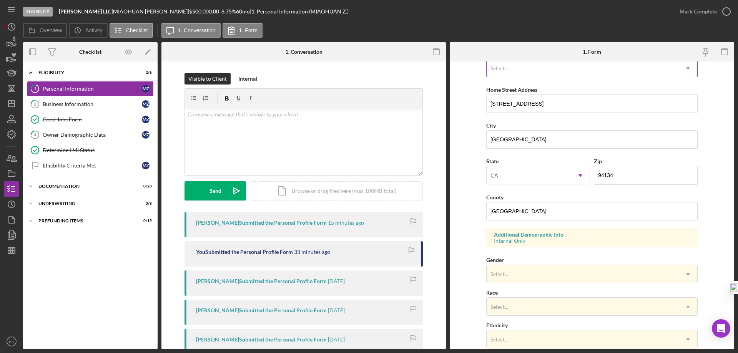
scroll to position [123, 0]
click at [75, 137] on div "Owner Demographic Data" at bounding box center [92, 135] width 99 height 6
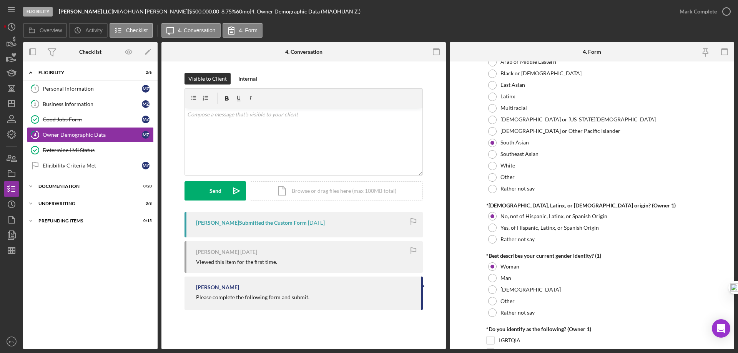
scroll to position [449, 0]
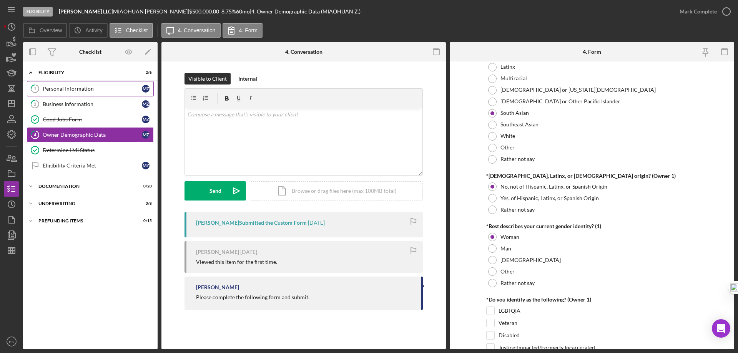
drag, startPoint x: 84, startPoint y: 85, endPoint x: 326, endPoint y: 135, distance: 247.5
click at [84, 86] on div "Personal Information" at bounding box center [92, 89] width 99 height 6
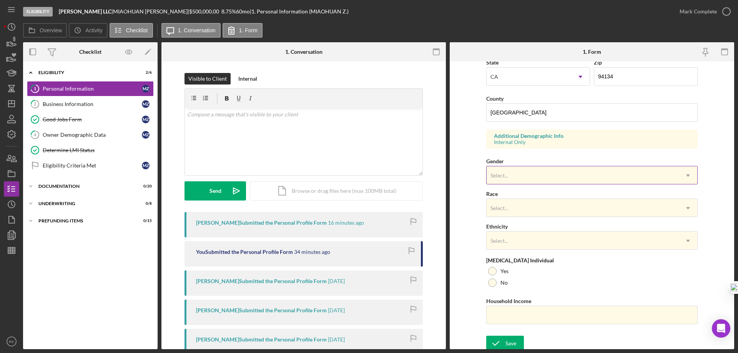
scroll to position [225, 0]
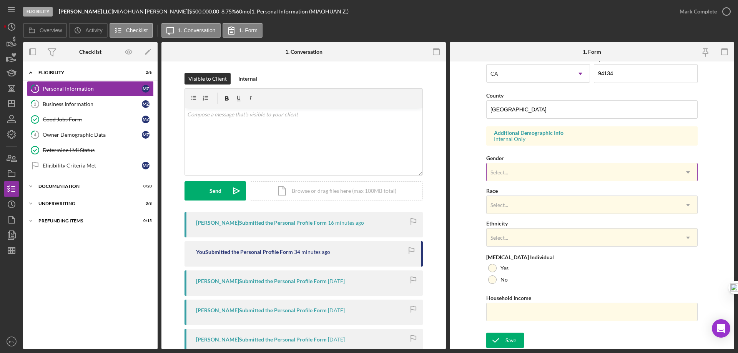
click at [496, 175] on div "Select..." at bounding box center [499, 172] width 18 height 6
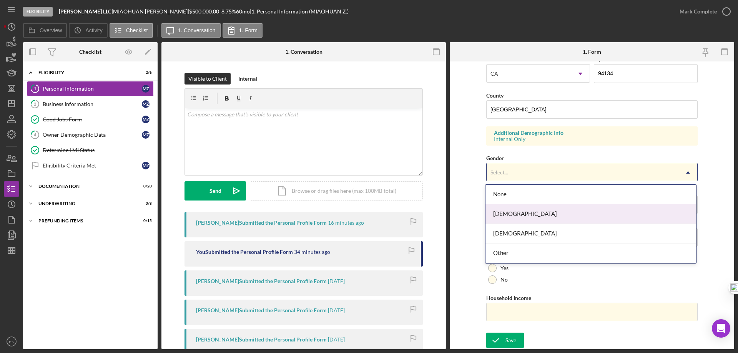
click at [502, 213] on div "[DEMOGRAPHIC_DATA]" at bounding box center [590, 214] width 211 height 20
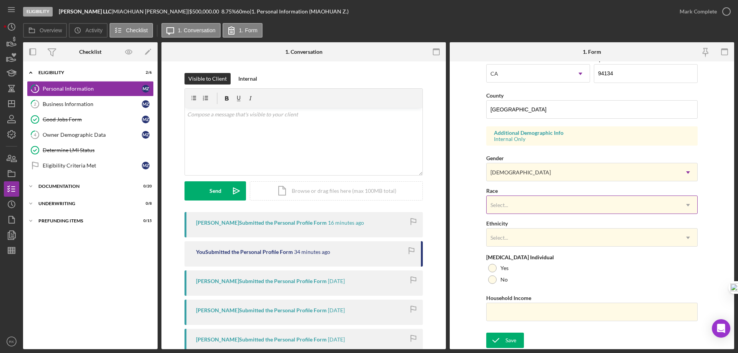
click at [501, 206] on div "Select..." at bounding box center [499, 205] width 18 height 6
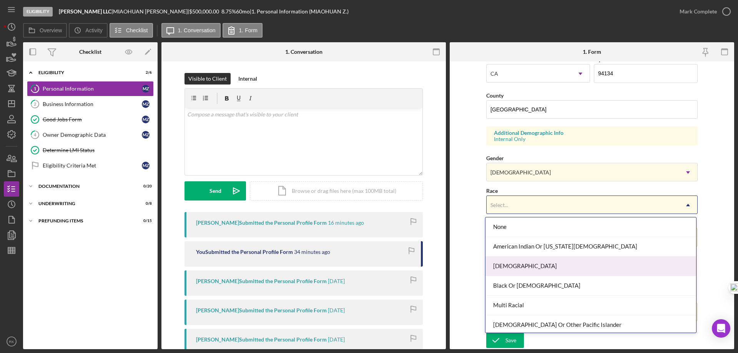
click at [509, 269] on div "[DEMOGRAPHIC_DATA]" at bounding box center [590, 267] width 211 height 20
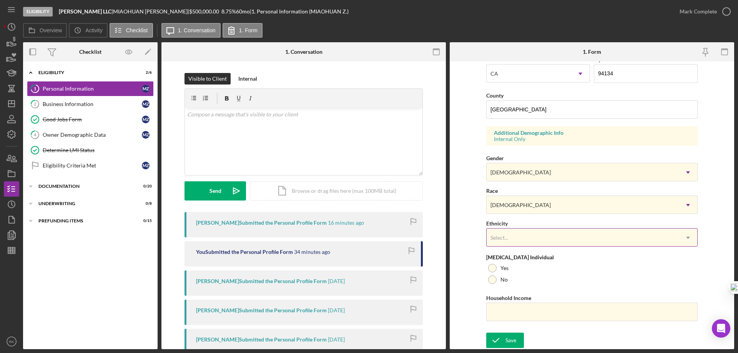
click at [500, 243] on div "Select..." at bounding box center [583, 238] width 192 height 18
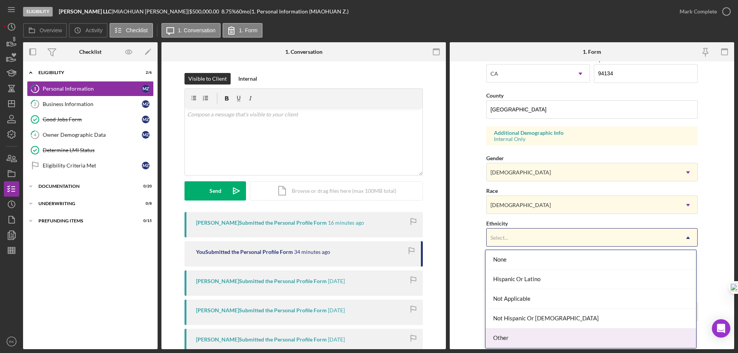
click at [504, 338] on div "Other" at bounding box center [590, 339] width 211 height 20
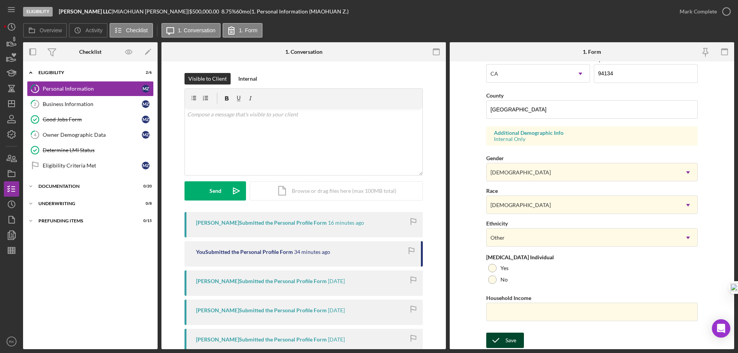
click at [507, 342] on div "Save" at bounding box center [510, 340] width 11 height 15
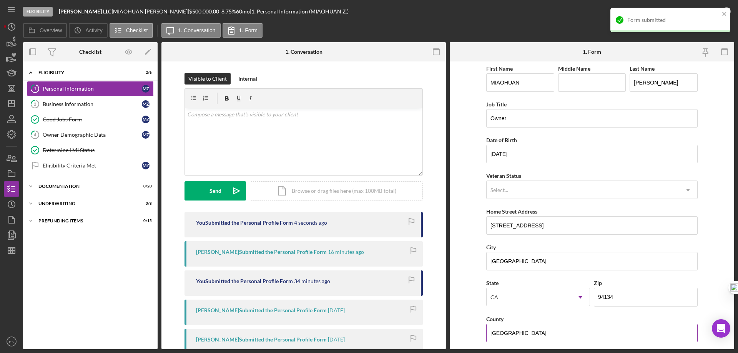
scroll to position [0, 0]
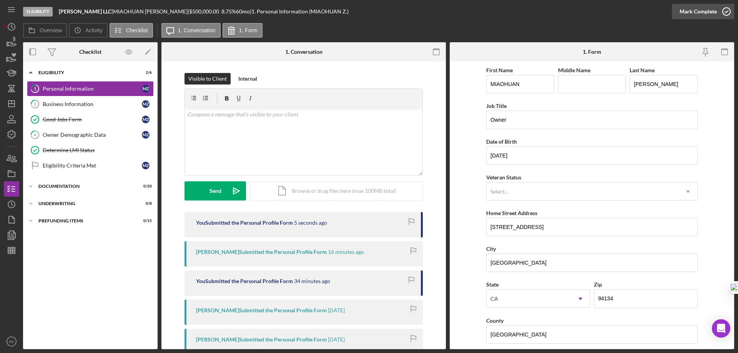
click at [727, 15] on circle "button" at bounding box center [727, 12] width 8 height 8
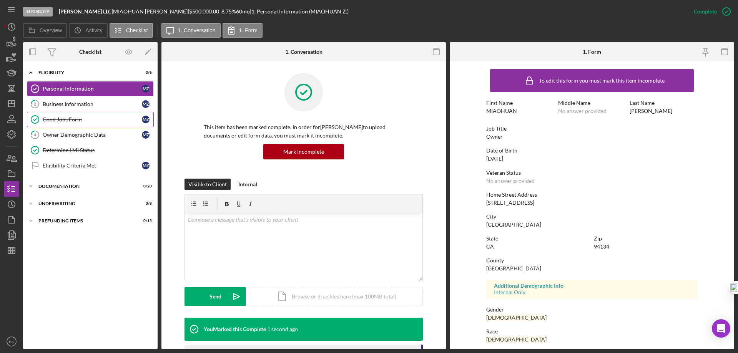
drag, startPoint x: 70, startPoint y: 103, endPoint x: 123, endPoint y: 126, distance: 57.5
click at [71, 103] on div "Business Information" at bounding box center [92, 104] width 99 height 6
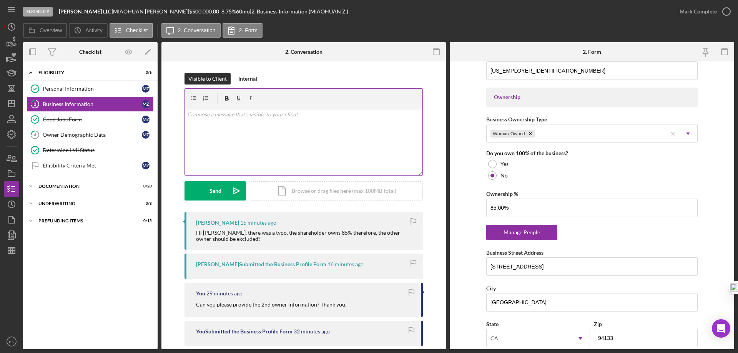
scroll to position [333, 0]
click at [216, 122] on div "v Color teal Color pink Remove color Add row above Add row below Add column bef…" at bounding box center [304, 141] width 238 height 67
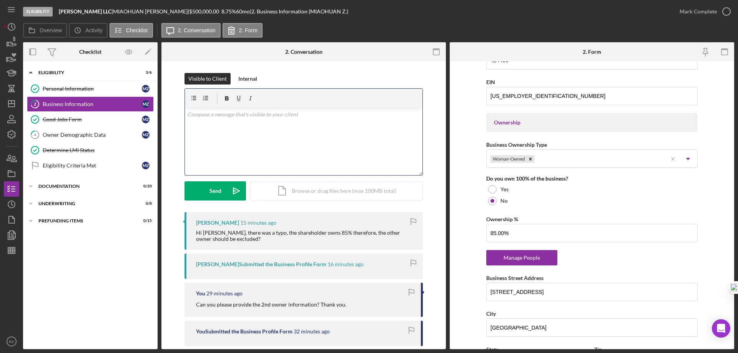
scroll to position [307, 0]
click at [232, 116] on p at bounding box center [303, 114] width 233 height 8
click at [370, 129] on div "v Color teal Color pink Remove color Add row above Add row below Add column bef…" at bounding box center [304, 141] width 238 height 67
click at [389, 116] on p "Can you please provide the name of the 2nd owner who owns 15% of the company?" at bounding box center [303, 114] width 233 height 8
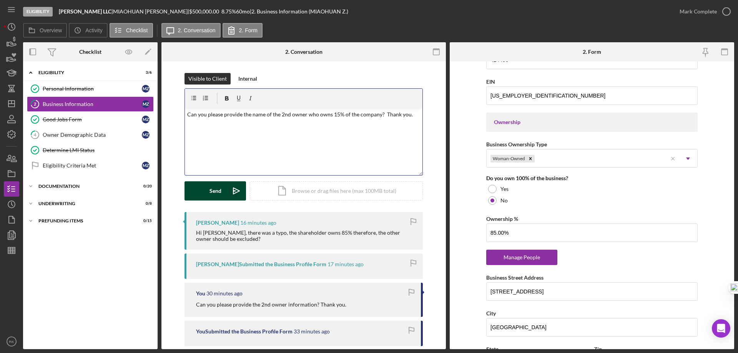
click at [220, 186] on div "Send" at bounding box center [215, 190] width 12 height 19
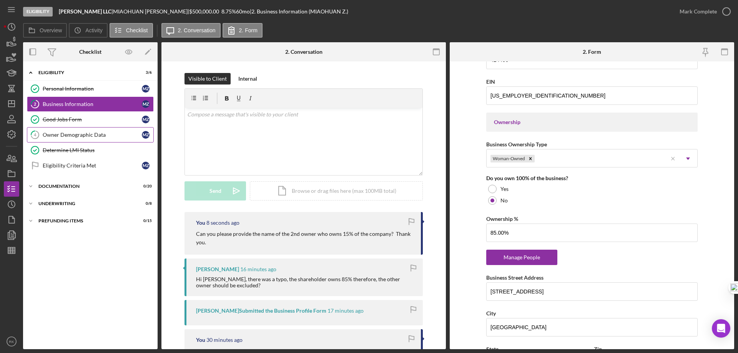
click at [67, 138] on div "Owner Demographic Data" at bounding box center [92, 135] width 99 height 6
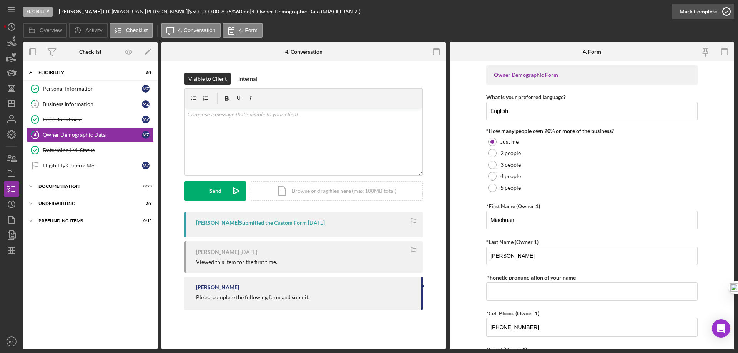
click at [727, 12] on icon "button" at bounding box center [726, 11] width 19 height 19
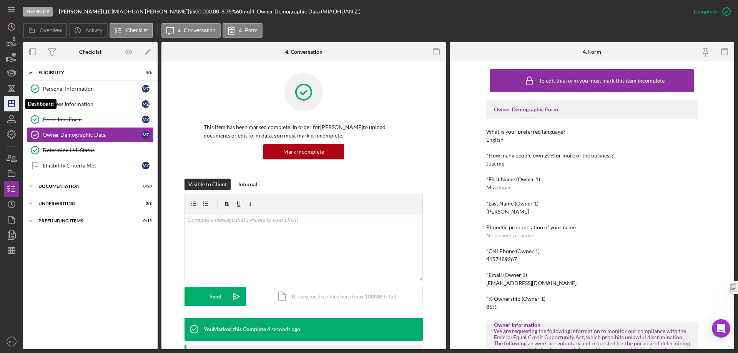
click at [9, 100] on icon "Icon/Dashboard" at bounding box center [11, 103] width 19 height 19
